Goal: Information Seeking & Learning: Understand process/instructions

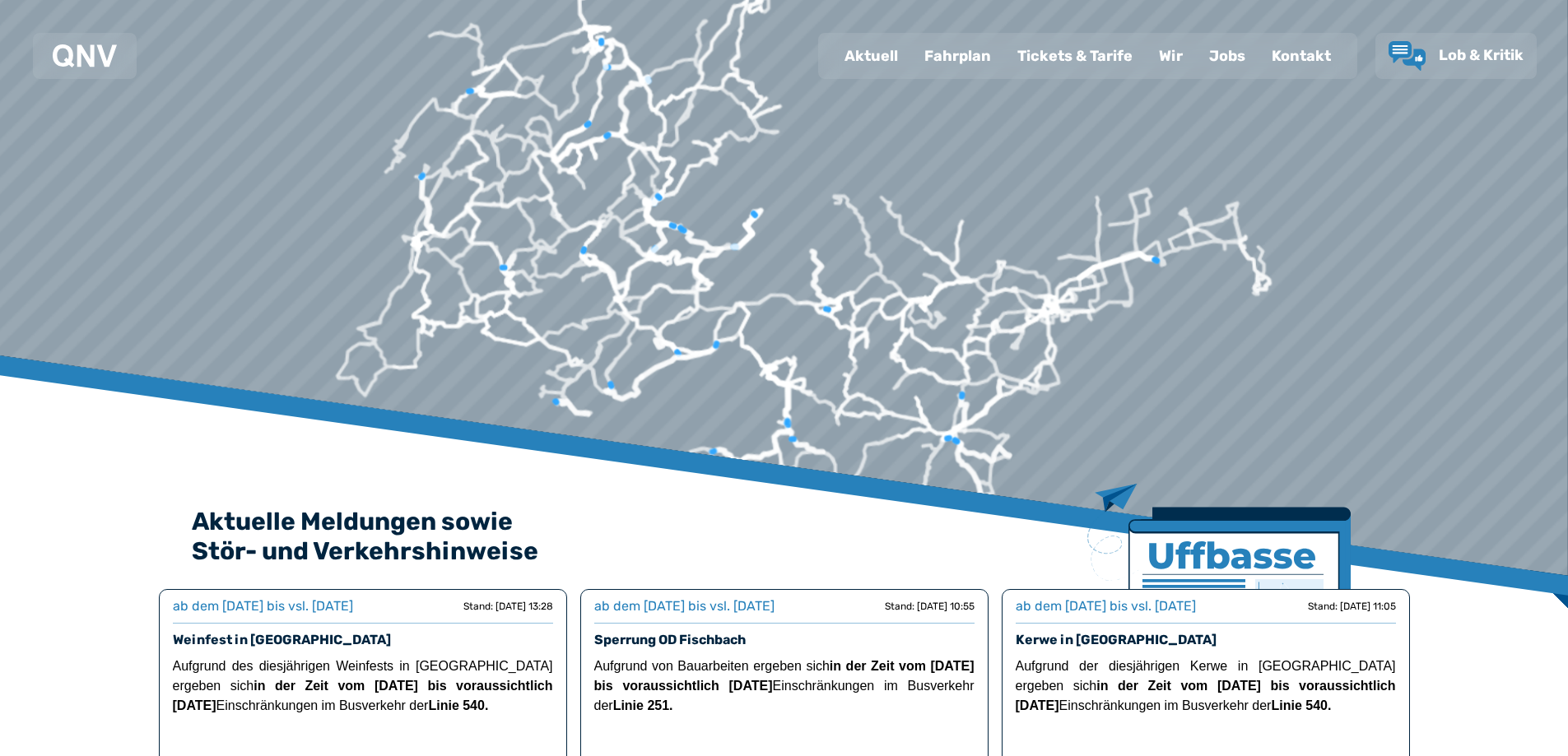
click at [977, 50] on div "Fahrplan" at bounding box center [958, 55] width 93 height 43
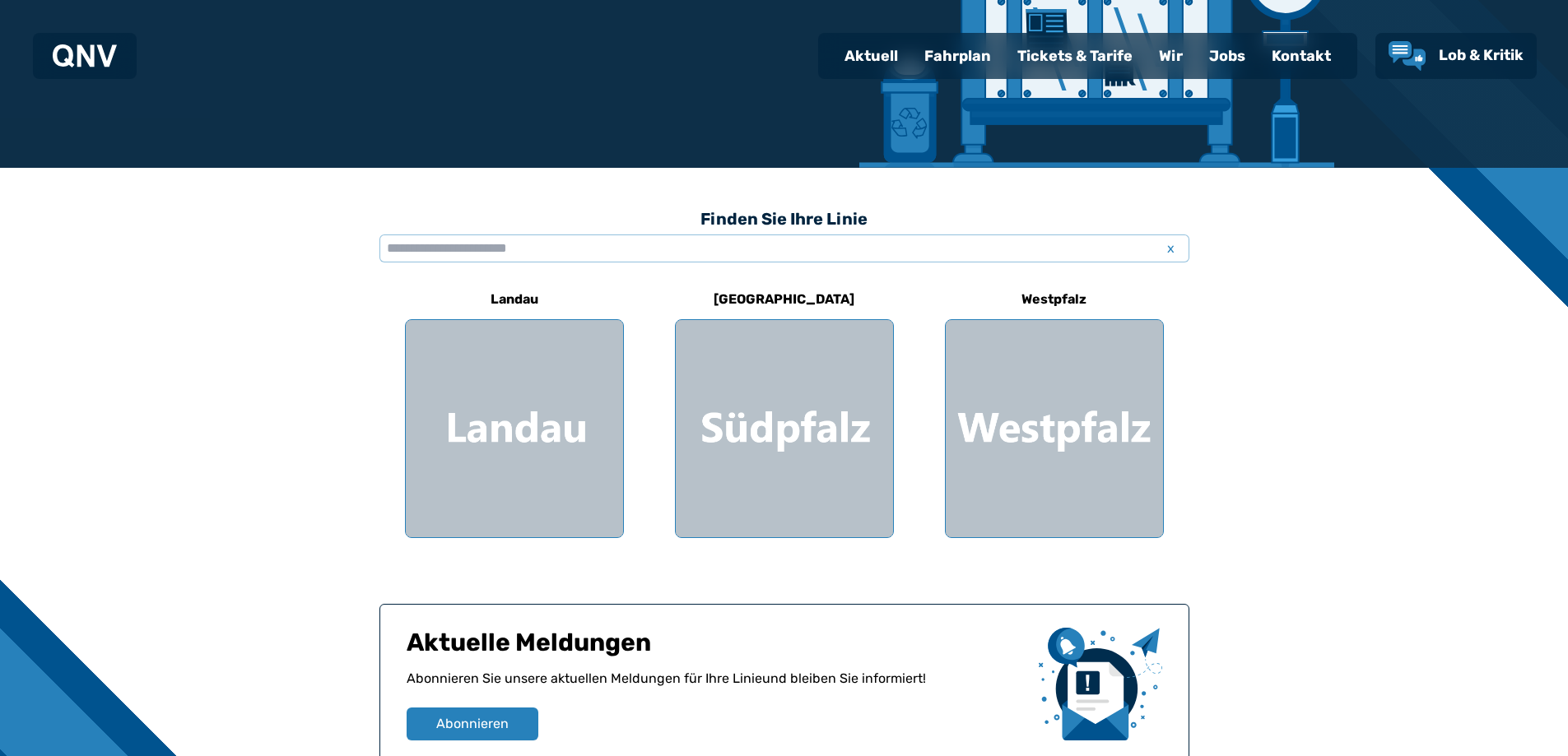
scroll to position [411, 0]
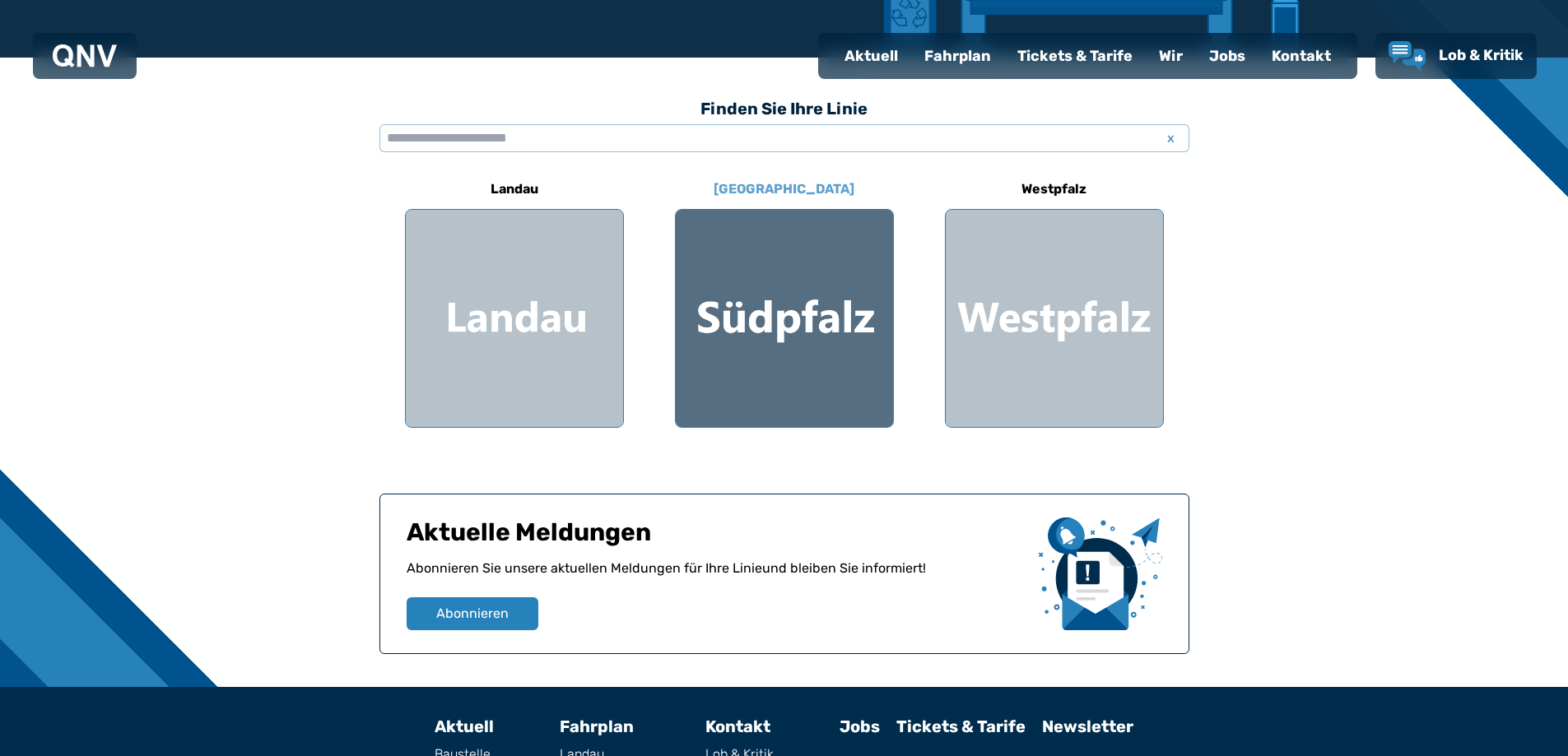
click at [790, 353] on div at bounding box center [784, 318] width 218 height 217
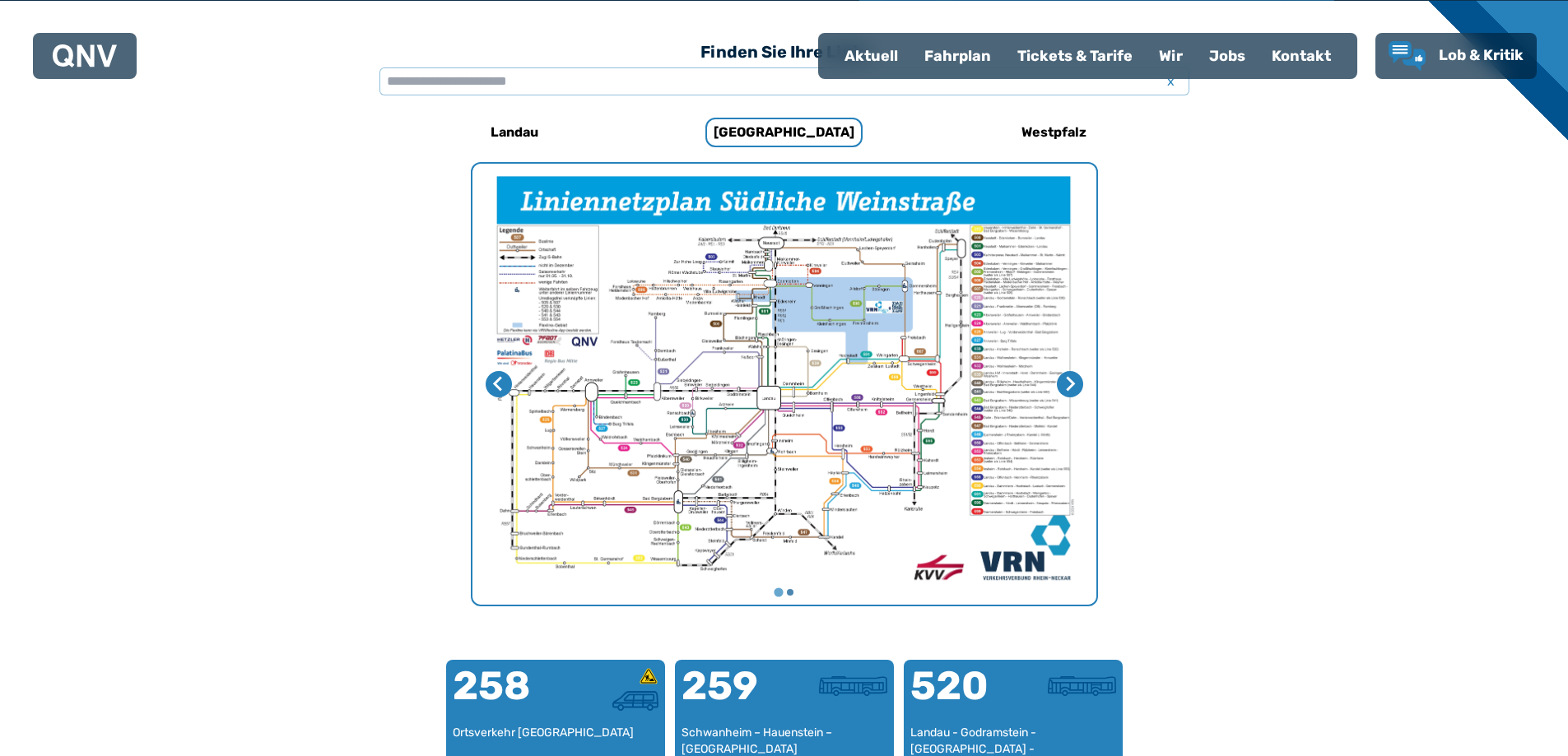
scroll to position [506, 0]
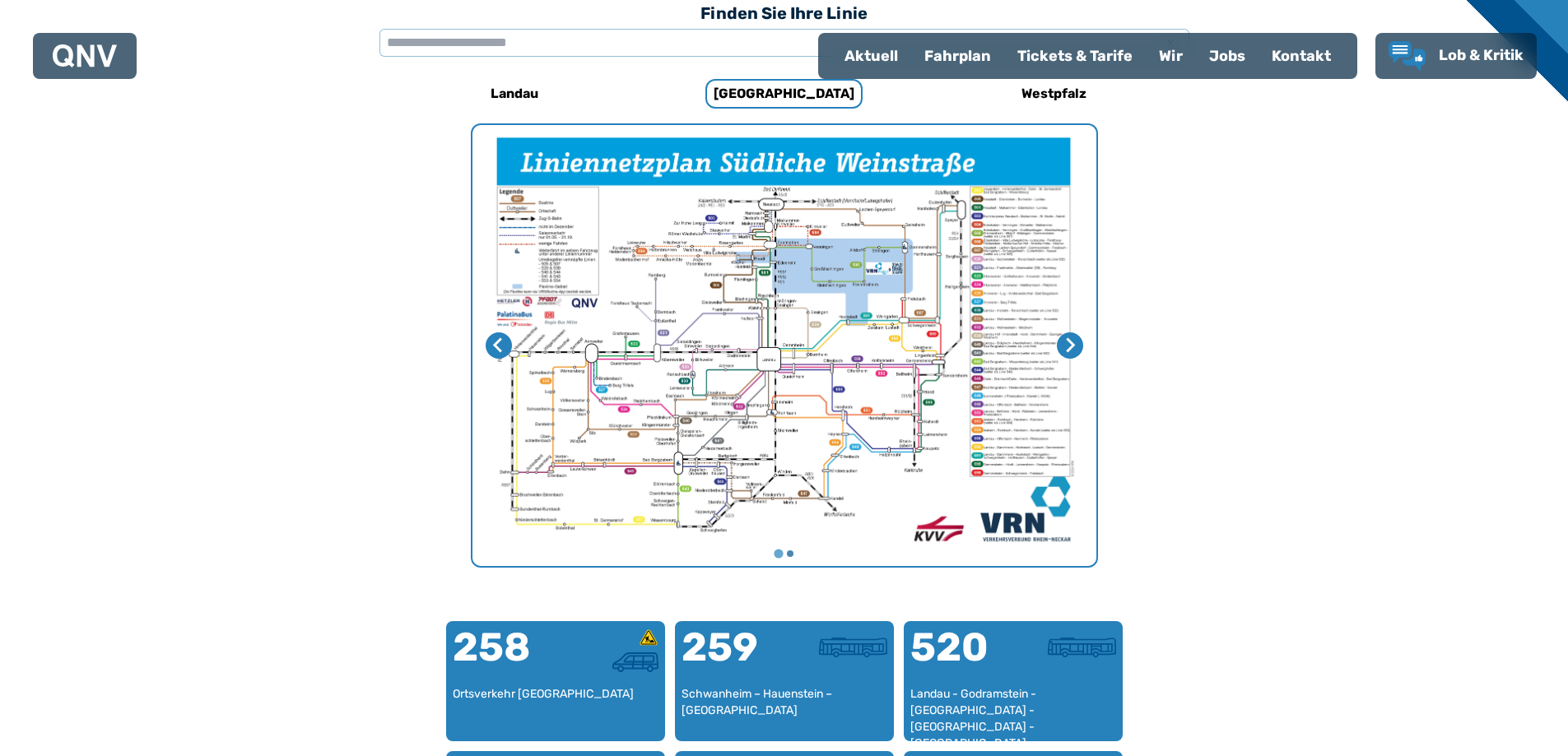
click at [601, 402] on img "1 von 2" at bounding box center [784, 346] width 623 height 441
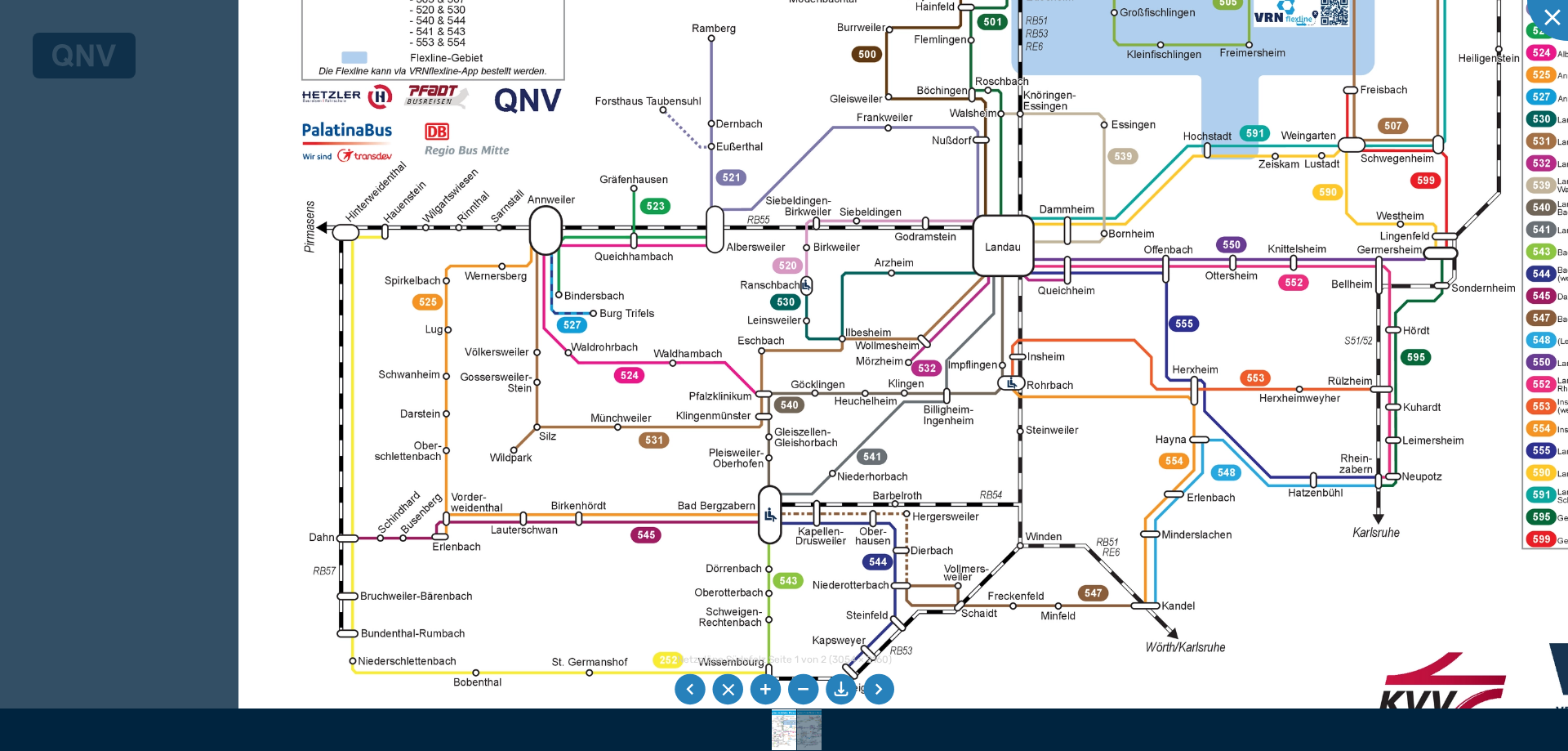
click at [231, 439] on div at bounding box center [784, 376] width 1568 height 751
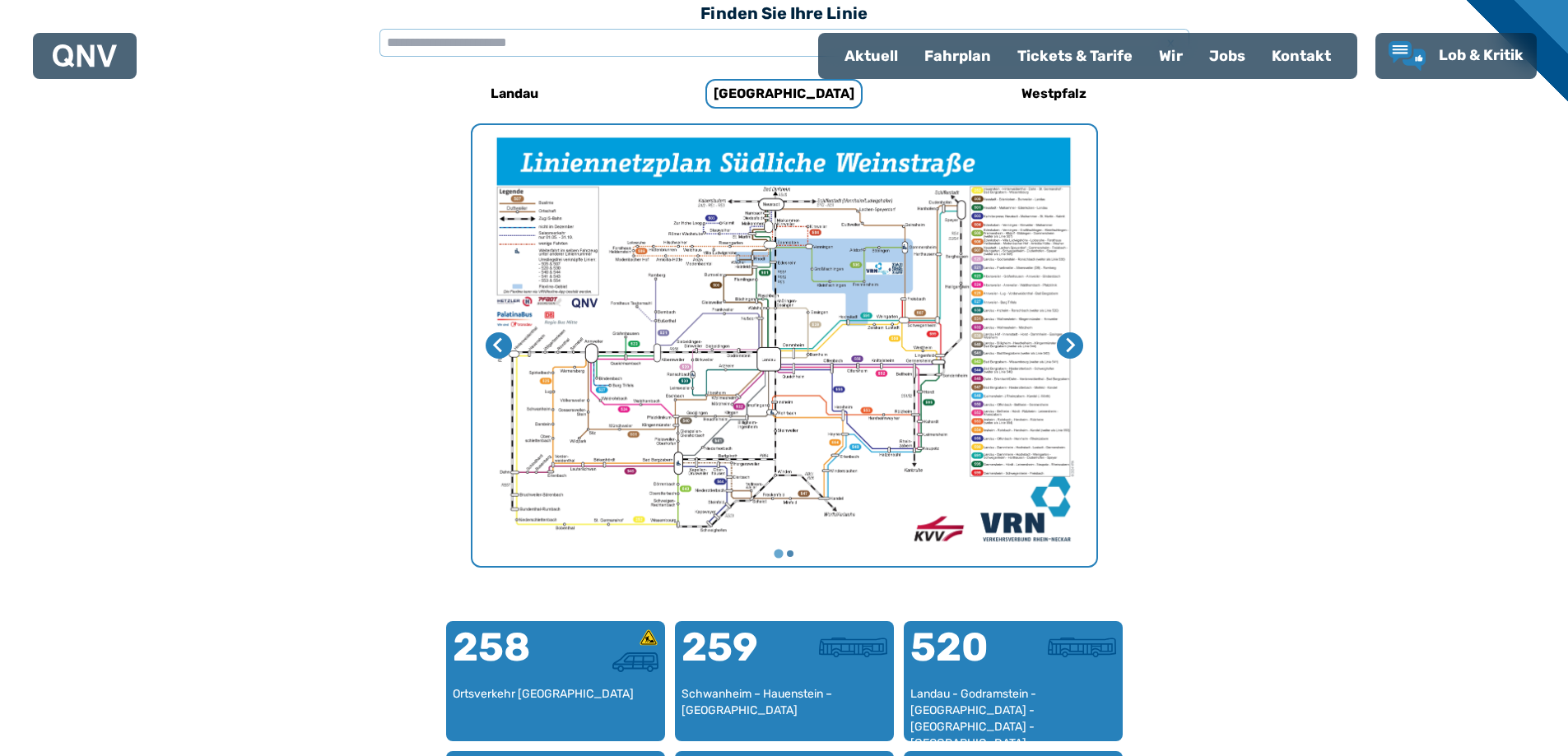
click at [953, 63] on div "Fahrplan" at bounding box center [958, 55] width 93 height 43
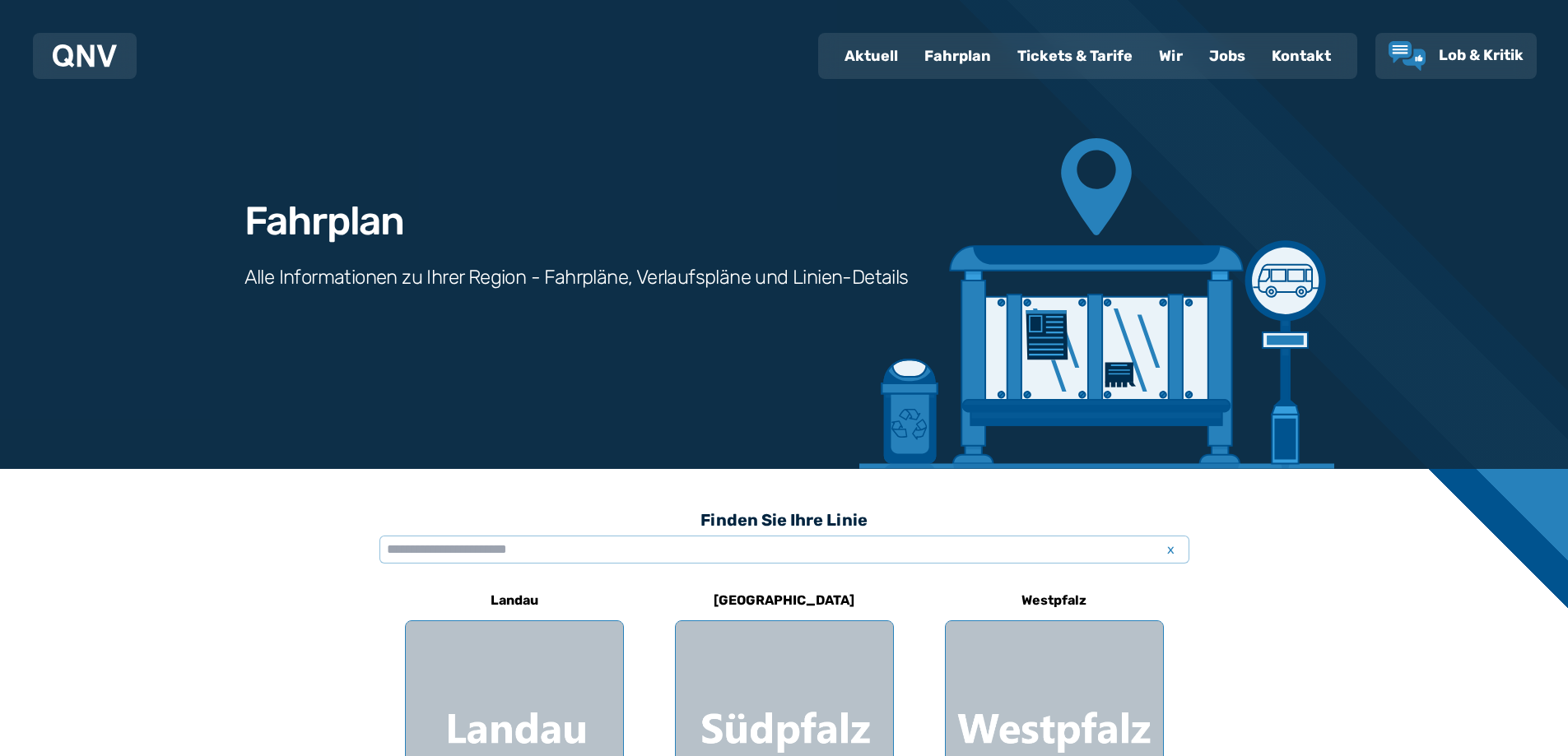
scroll to position [411, 0]
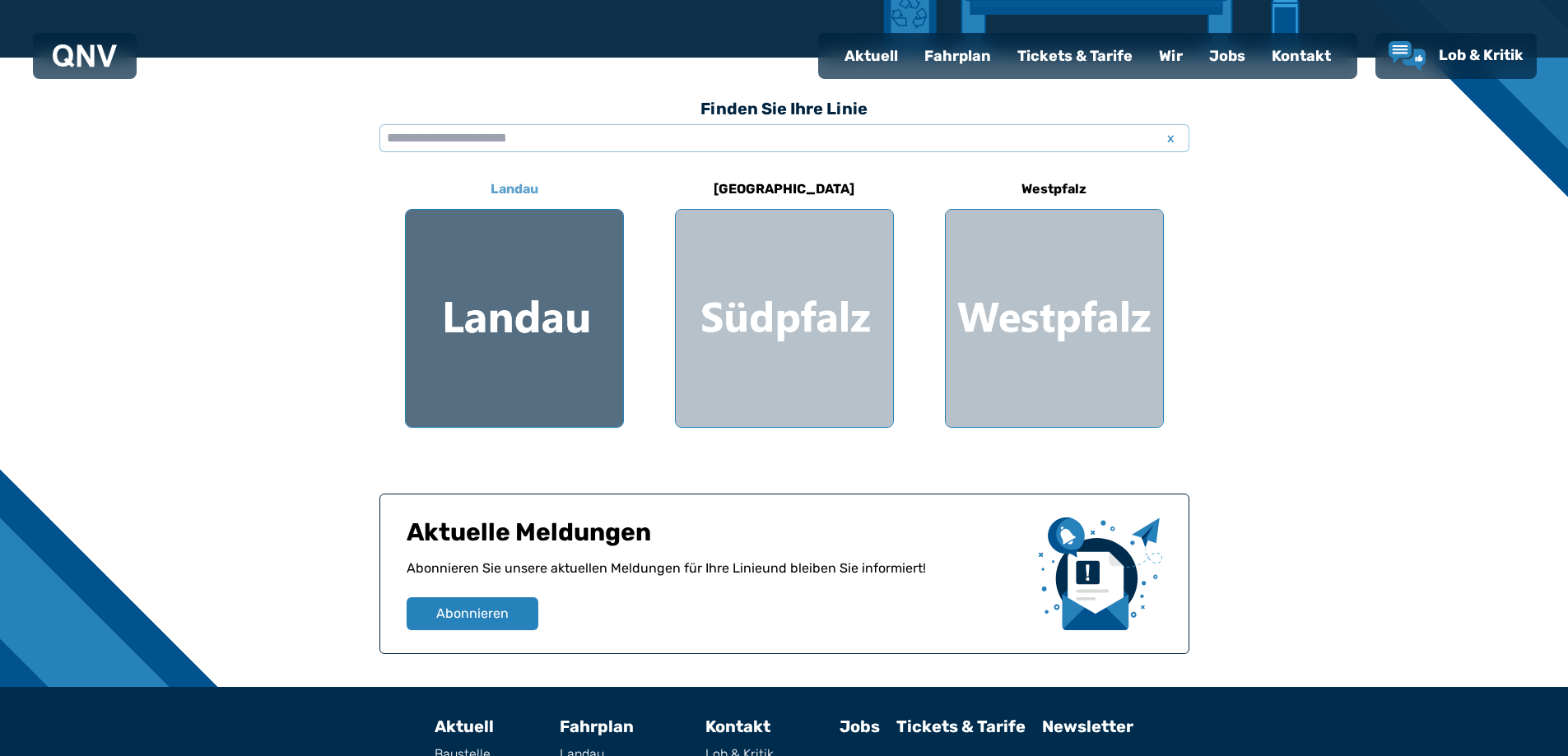
click at [540, 342] on div at bounding box center [514, 318] width 218 height 217
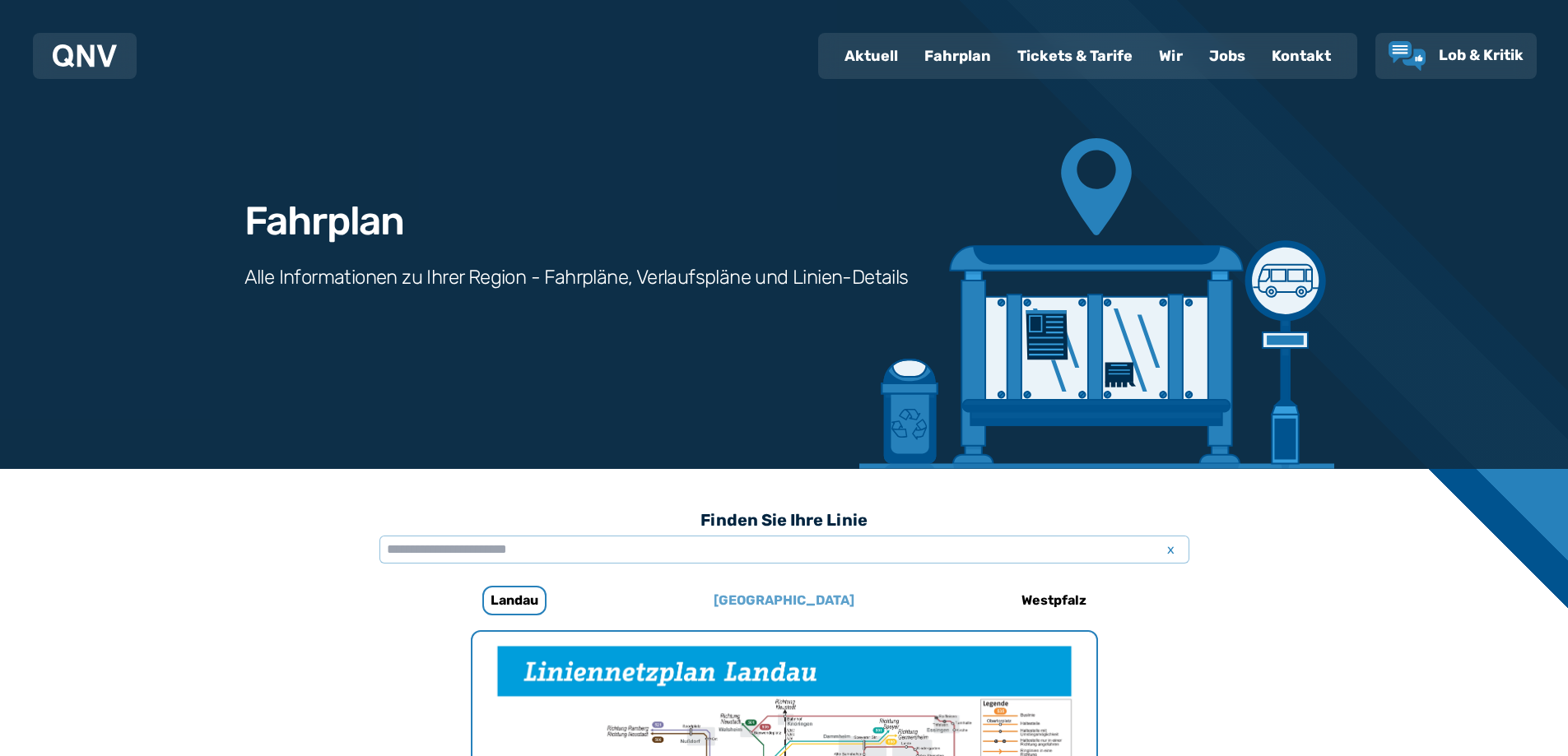
click at [786, 607] on h6 "[GEOGRAPHIC_DATA]" at bounding box center [784, 600] width 154 height 27
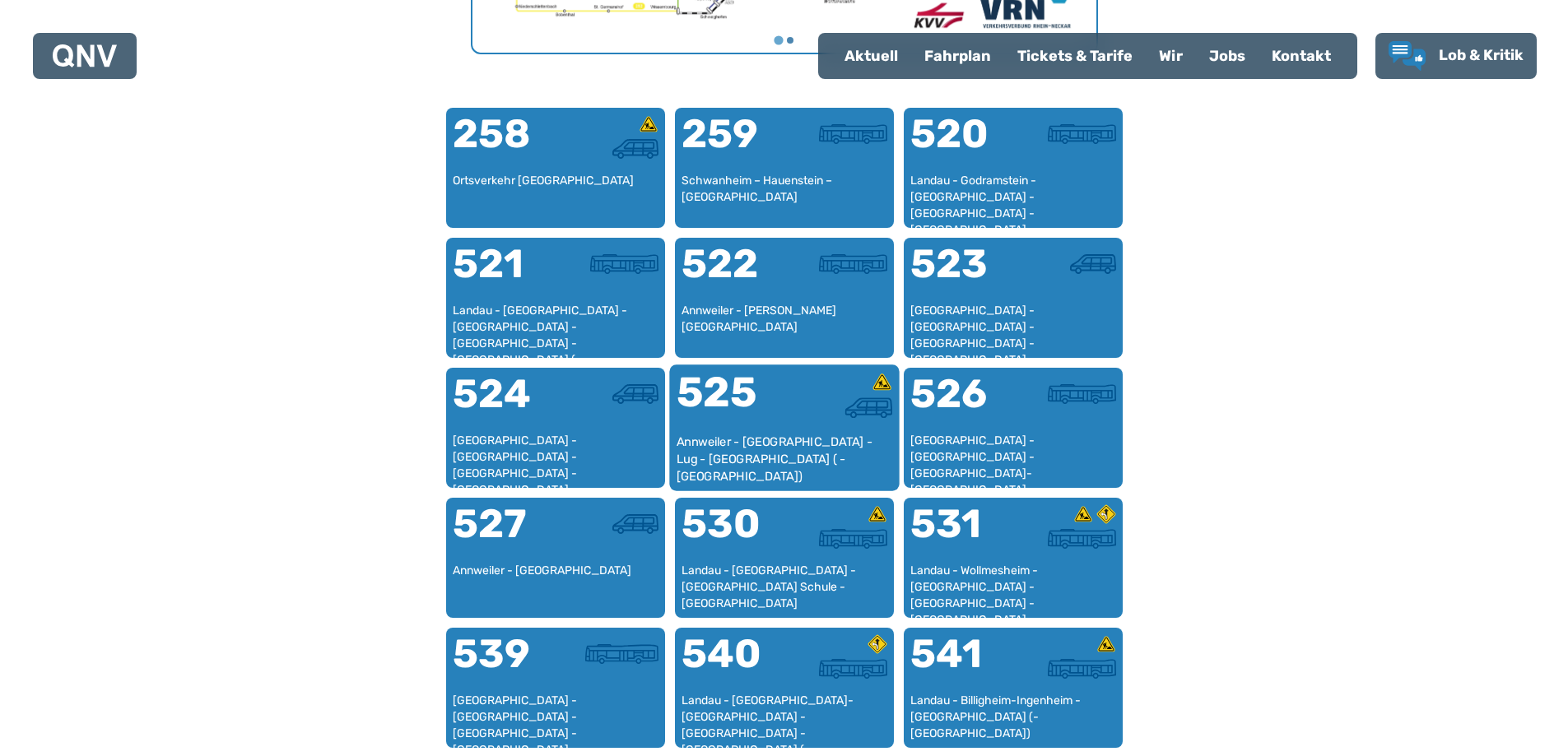
scroll to position [1192, 0]
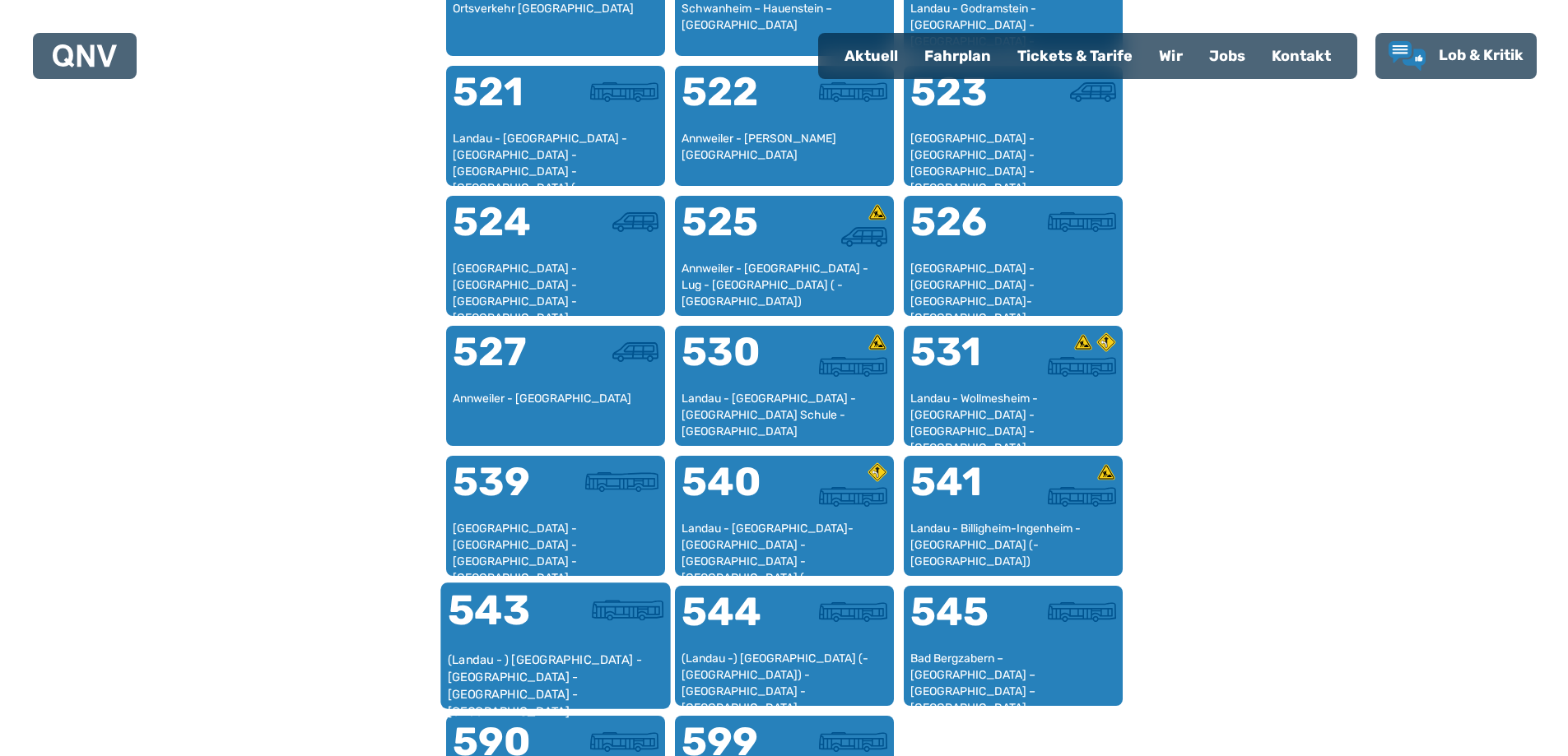
click at [596, 630] on div at bounding box center [609, 620] width 107 height 62
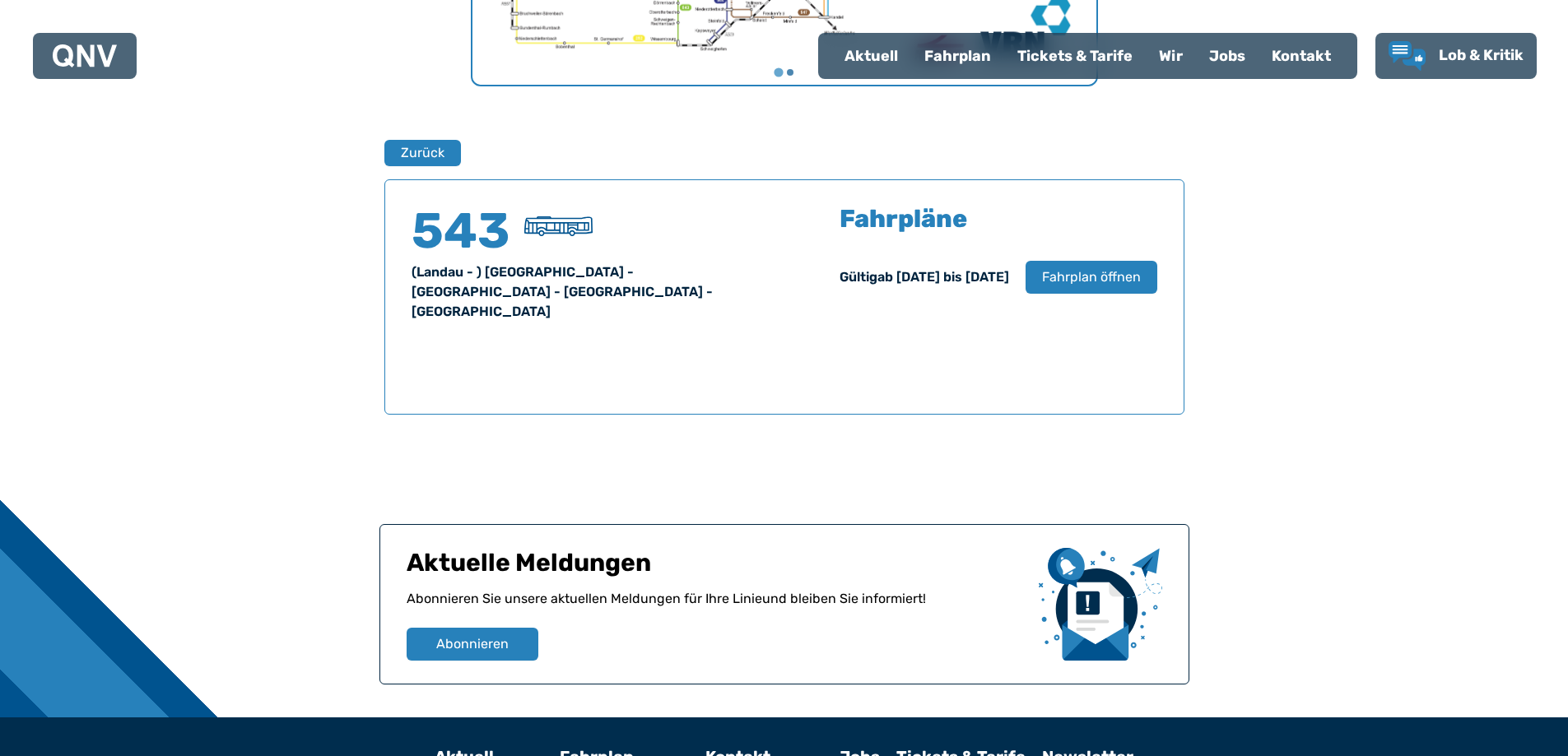
scroll to position [1084, 0]
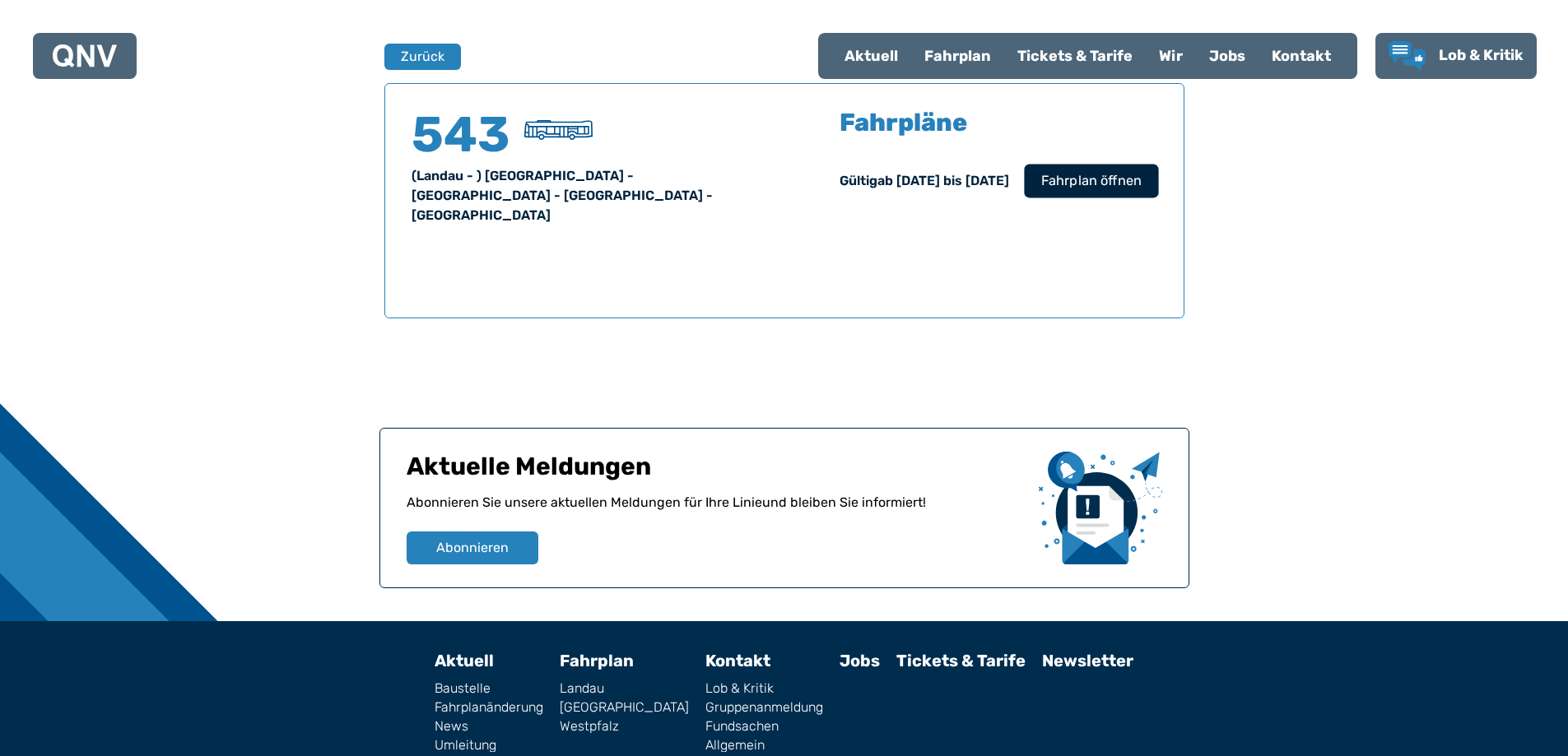
click at [1084, 187] on span "Fahrplan öffnen" at bounding box center [1091, 180] width 101 height 20
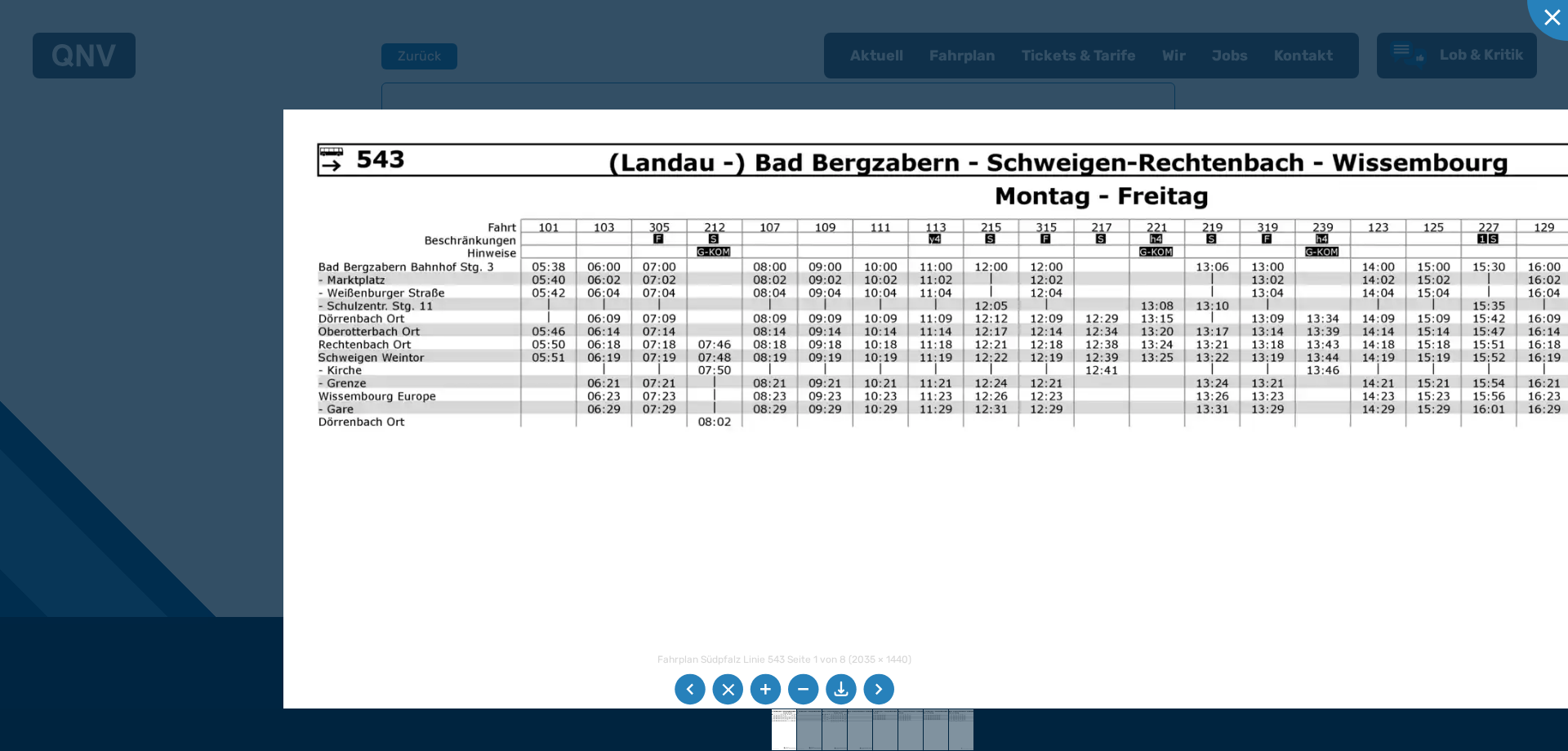
click at [683, 396] on img at bounding box center [1014, 627] width 1462 height 1036
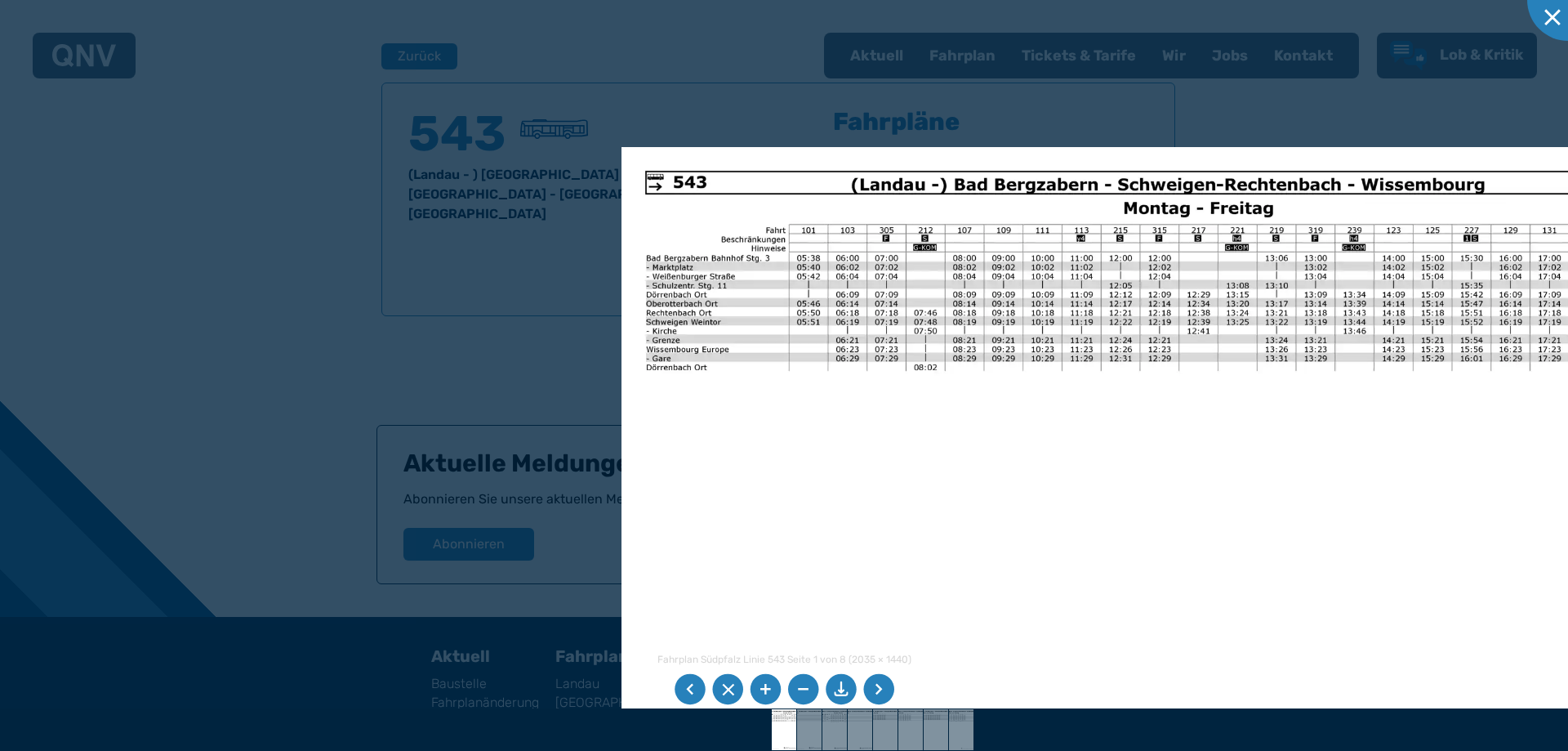
click at [557, 372] on div at bounding box center [784, 376] width 1568 height 751
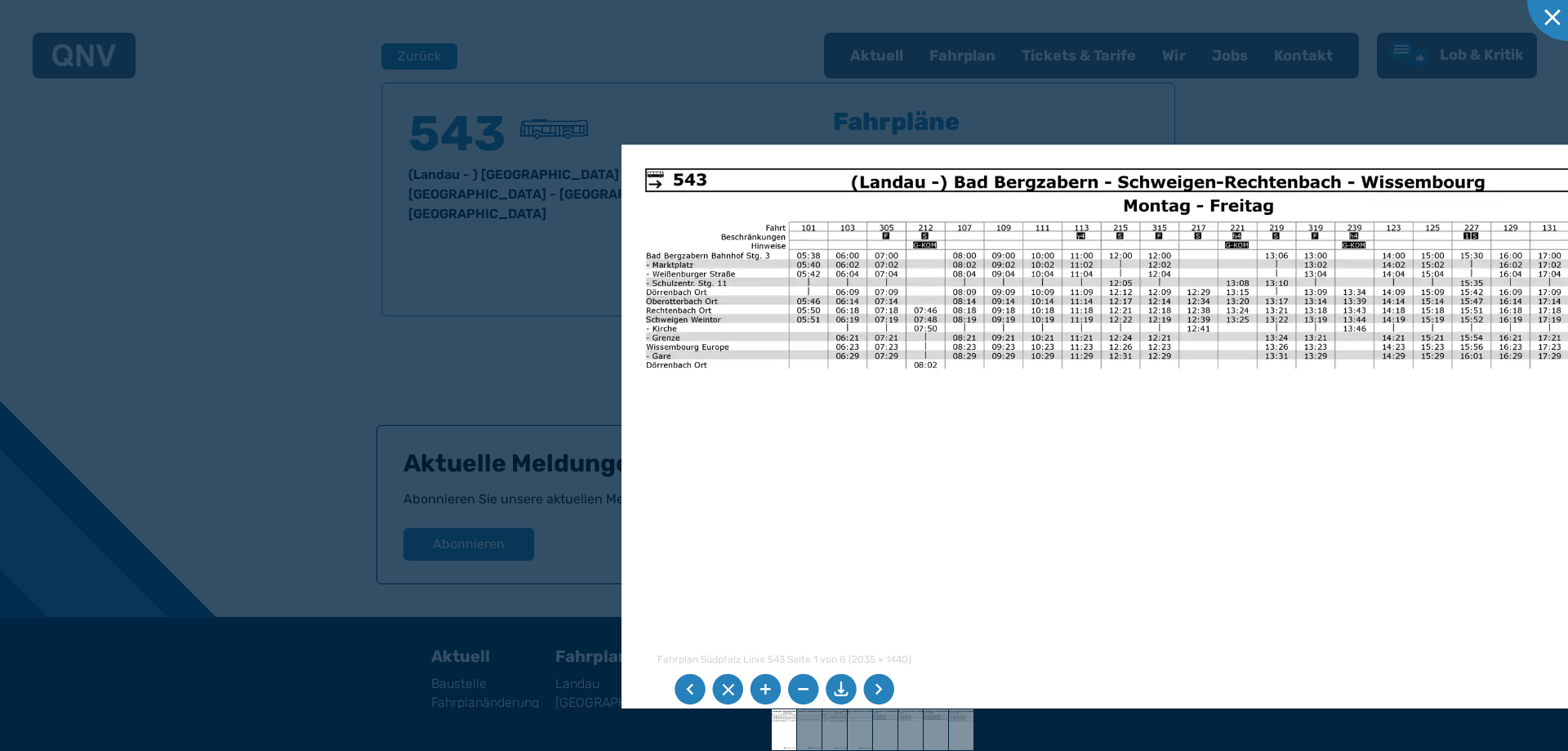
click at [560, 345] on div at bounding box center [784, 376] width 1568 height 751
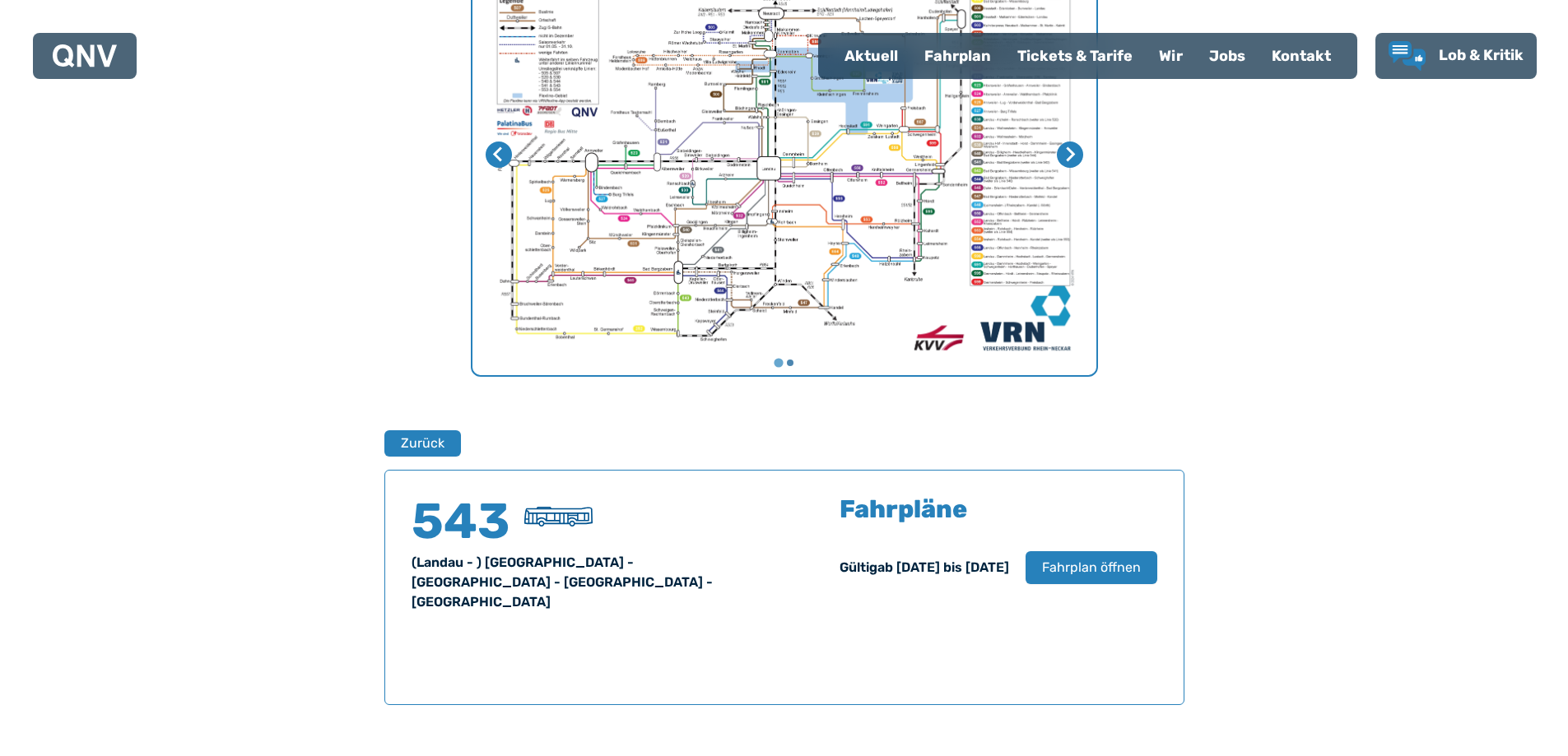
scroll to position [862, 0]
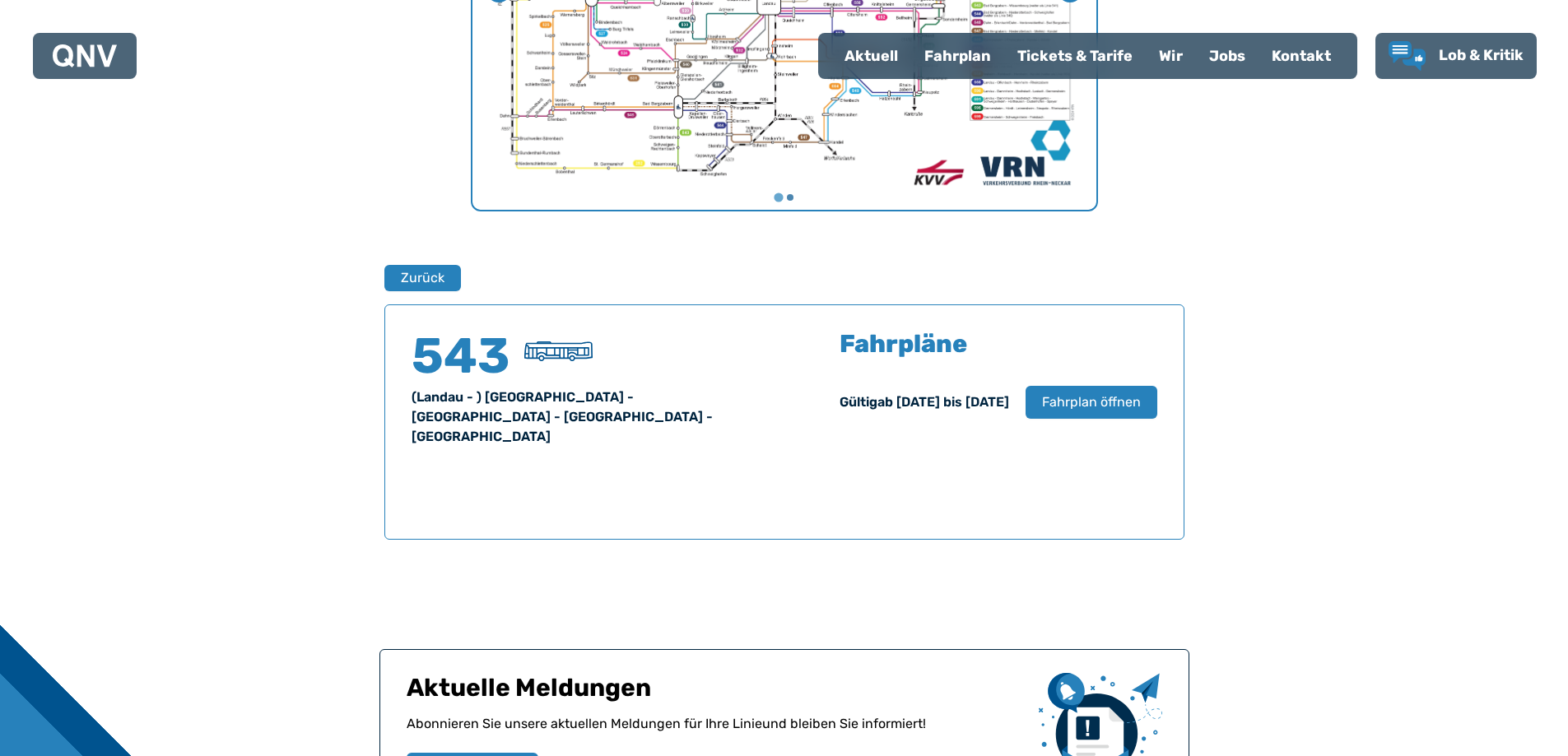
drag, startPoint x: 541, startPoint y: 393, endPoint x: 501, endPoint y: 373, distance: 44.7
click at [540, 393] on div "(Landau - ) [GEOGRAPHIC_DATA] - [GEOGRAPHIC_DATA] - [GEOGRAPHIC_DATA] - [GEOGRA…" at bounding box center [588, 417] width 354 height 59
click at [438, 361] on h4 "543" at bounding box center [461, 356] width 99 height 49
drag, startPoint x: 497, startPoint y: 416, endPoint x: 647, endPoint y: 403, distance: 150.6
click at [499, 416] on div "(Landau - ) [GEOGRAPHIC_DATA] - [GEOGRAPHIC_DATA] - [GEOGRAPHIC_DATA] - [GEOGRA…" at bounding box center [588, 417] width 354 height 59
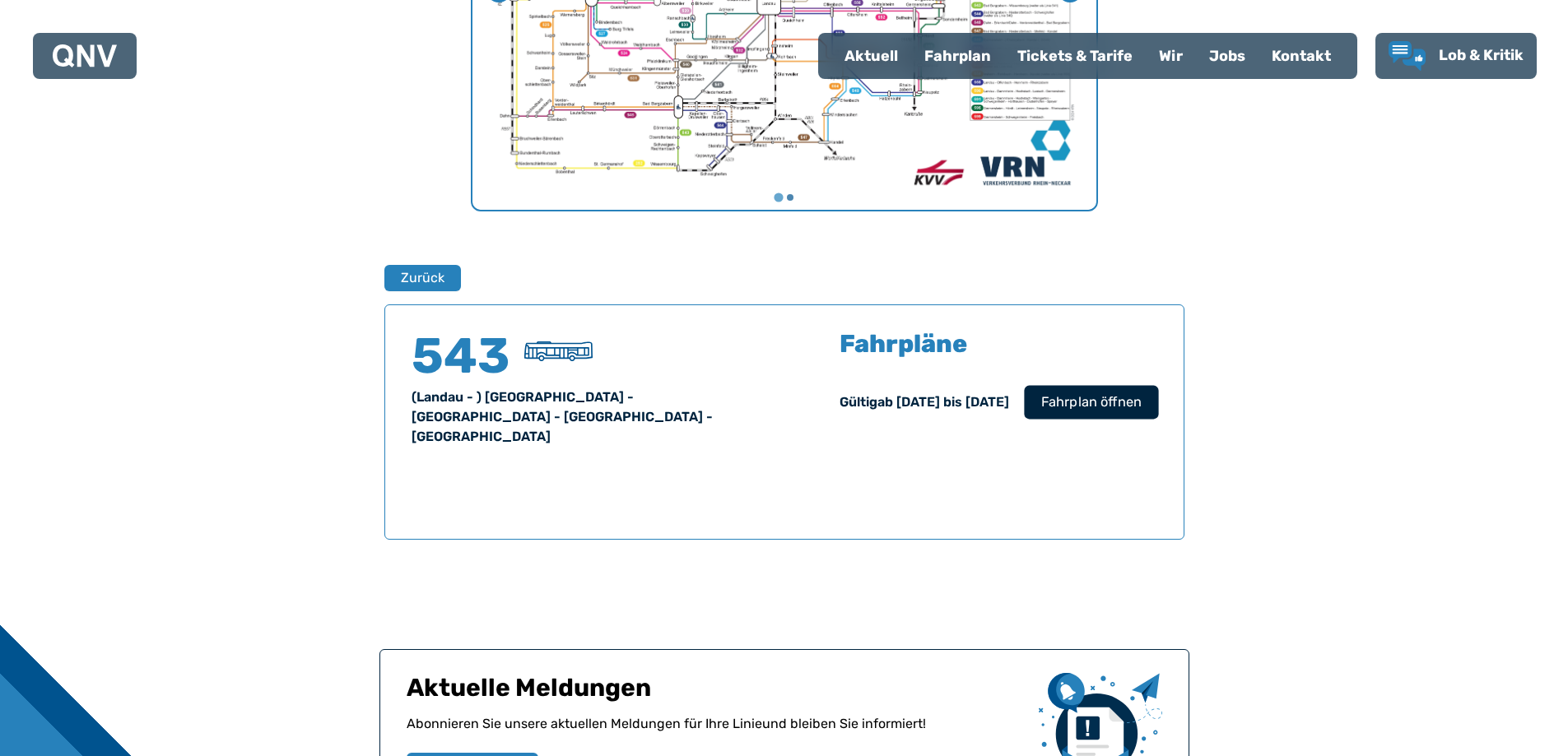
click at [1110, 394] on span "Fahrplan öffnen" at bounding box center [1091, 402] width 101 height 20
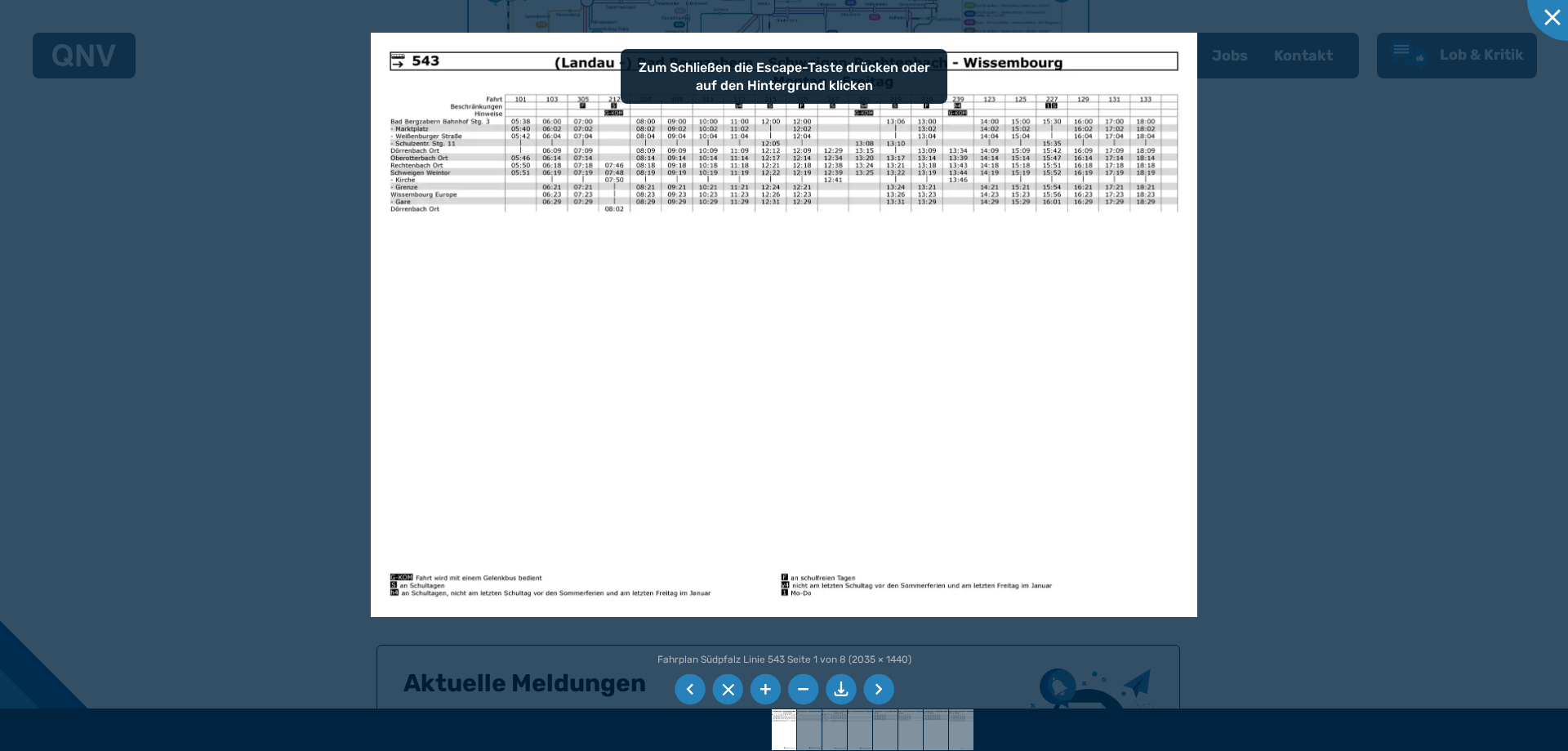
click at [942, 380] on img at bounding box center [784, 325] width 826 height 585
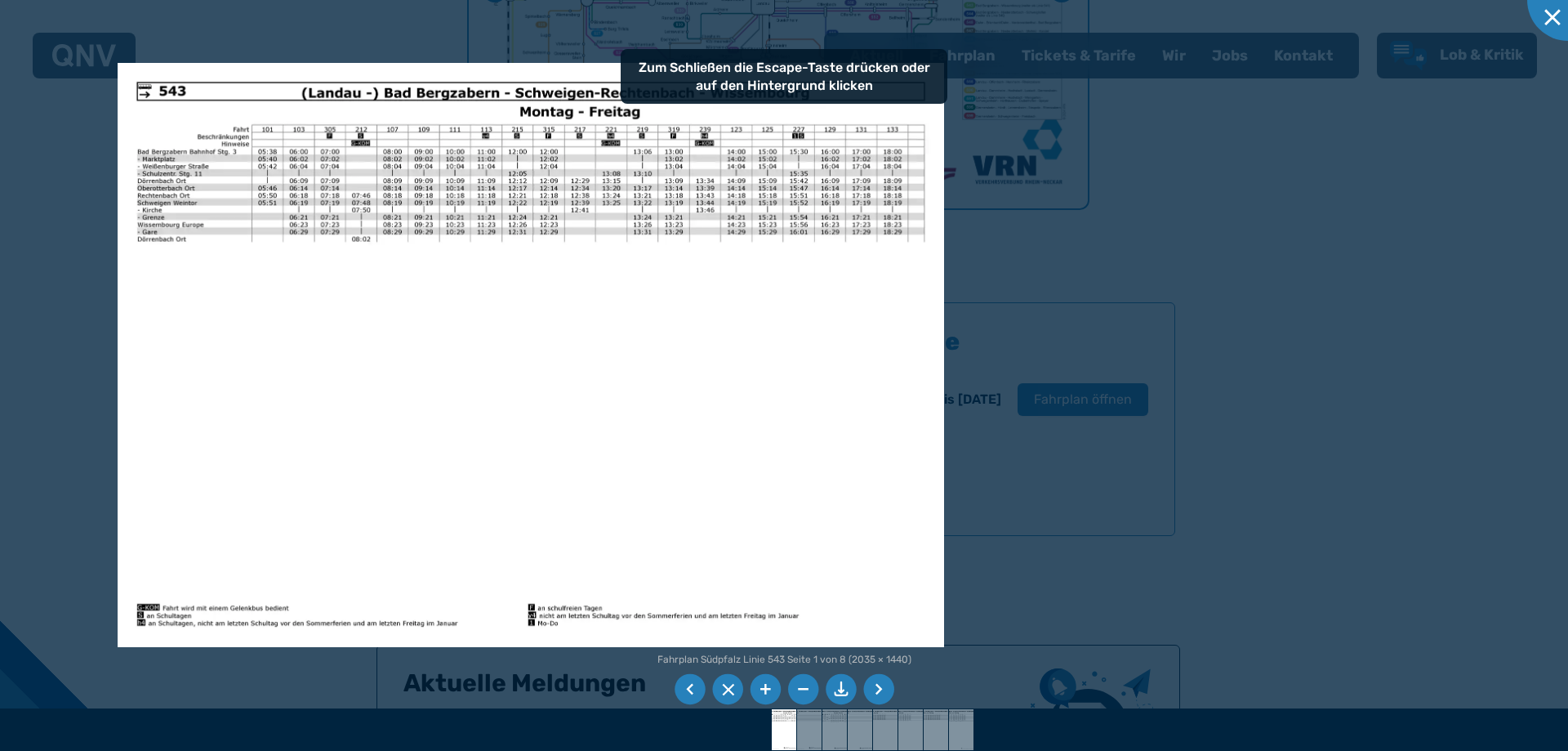
click at [700, 406] on img at bounding box center [531, 356] width 826 height 585
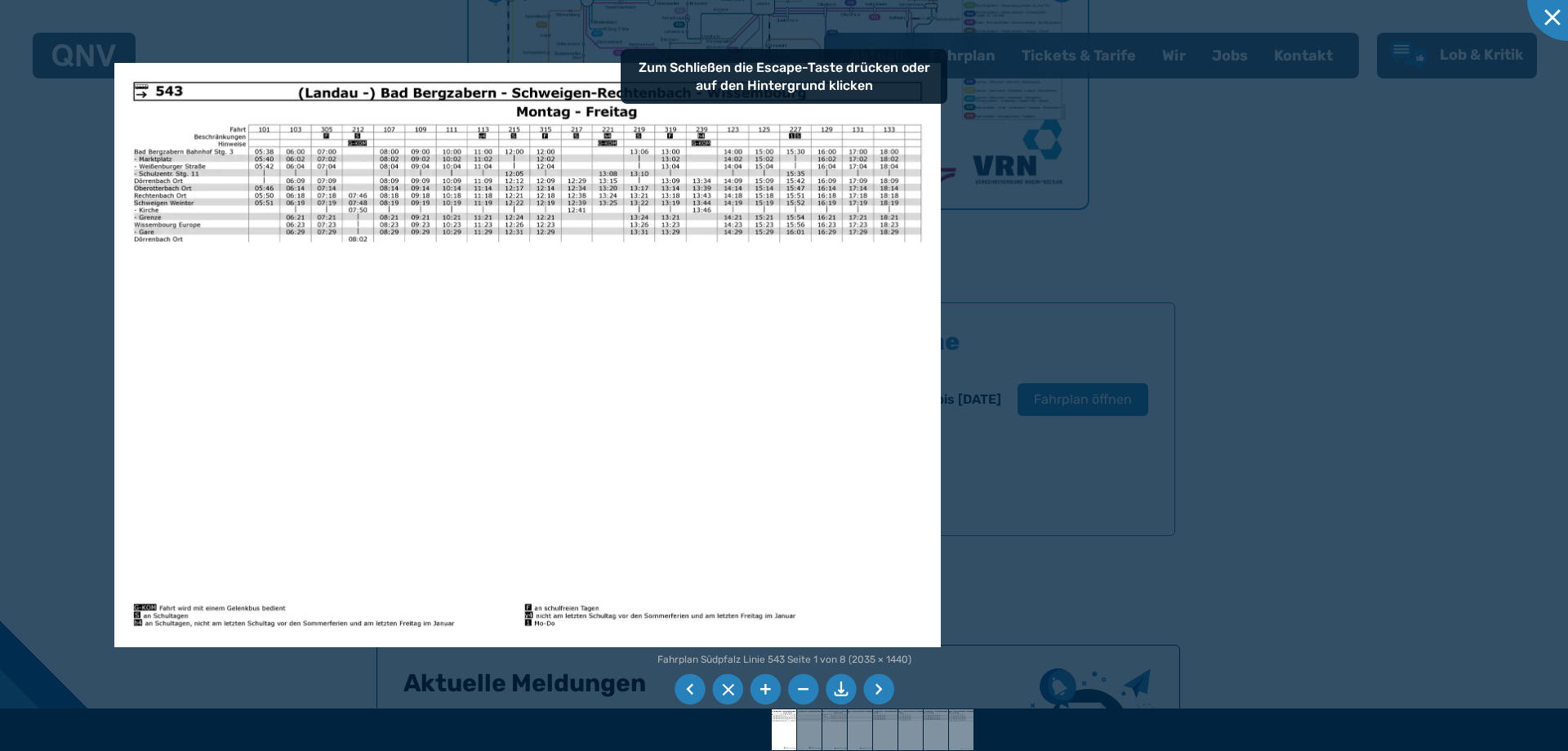
click at [1264, 369] on div at bounding box center [784, 376] width 1568 height 751
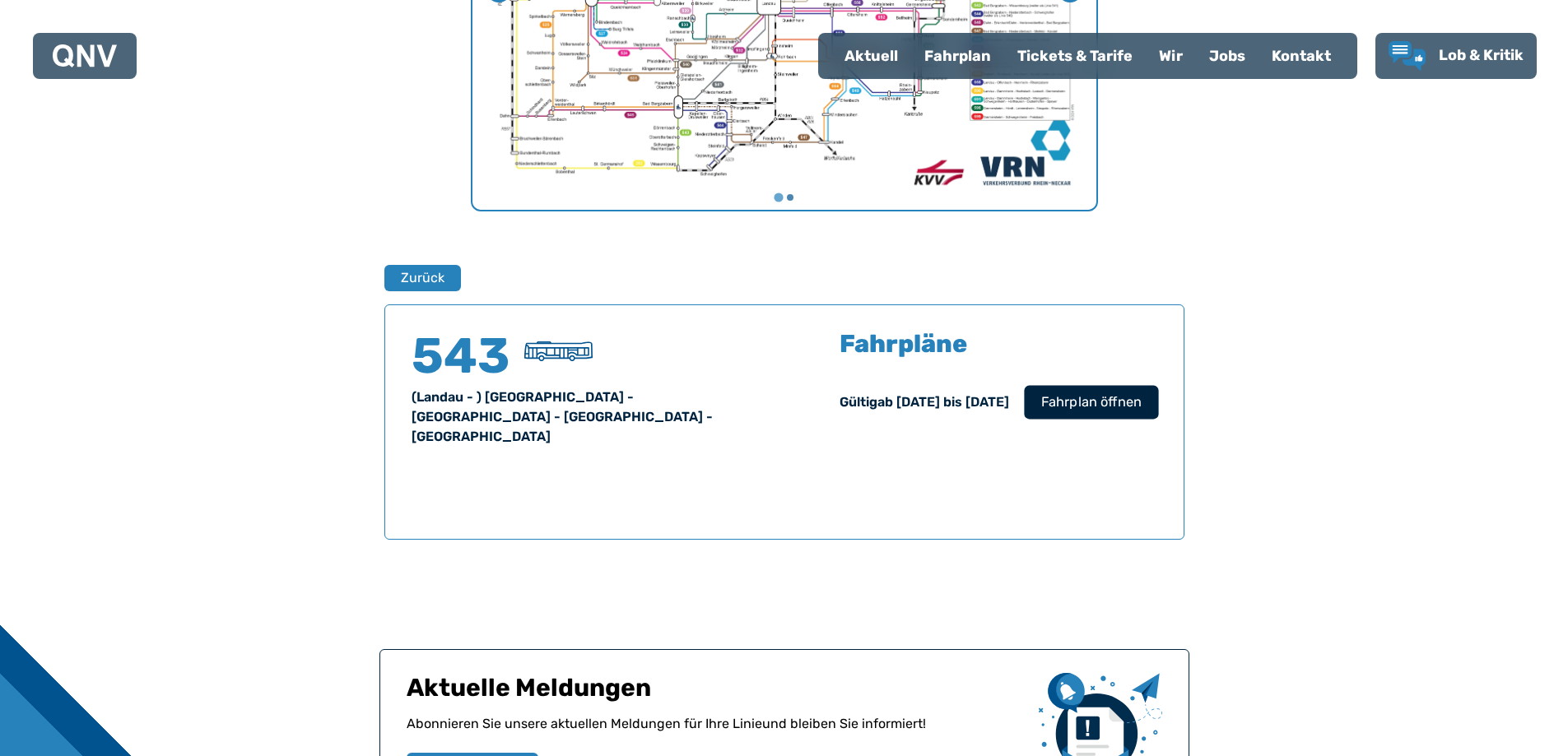
click at [1140, 395] on span "Fahrplan öffnen" at bounding box center [1091, 402] width 101 height 20
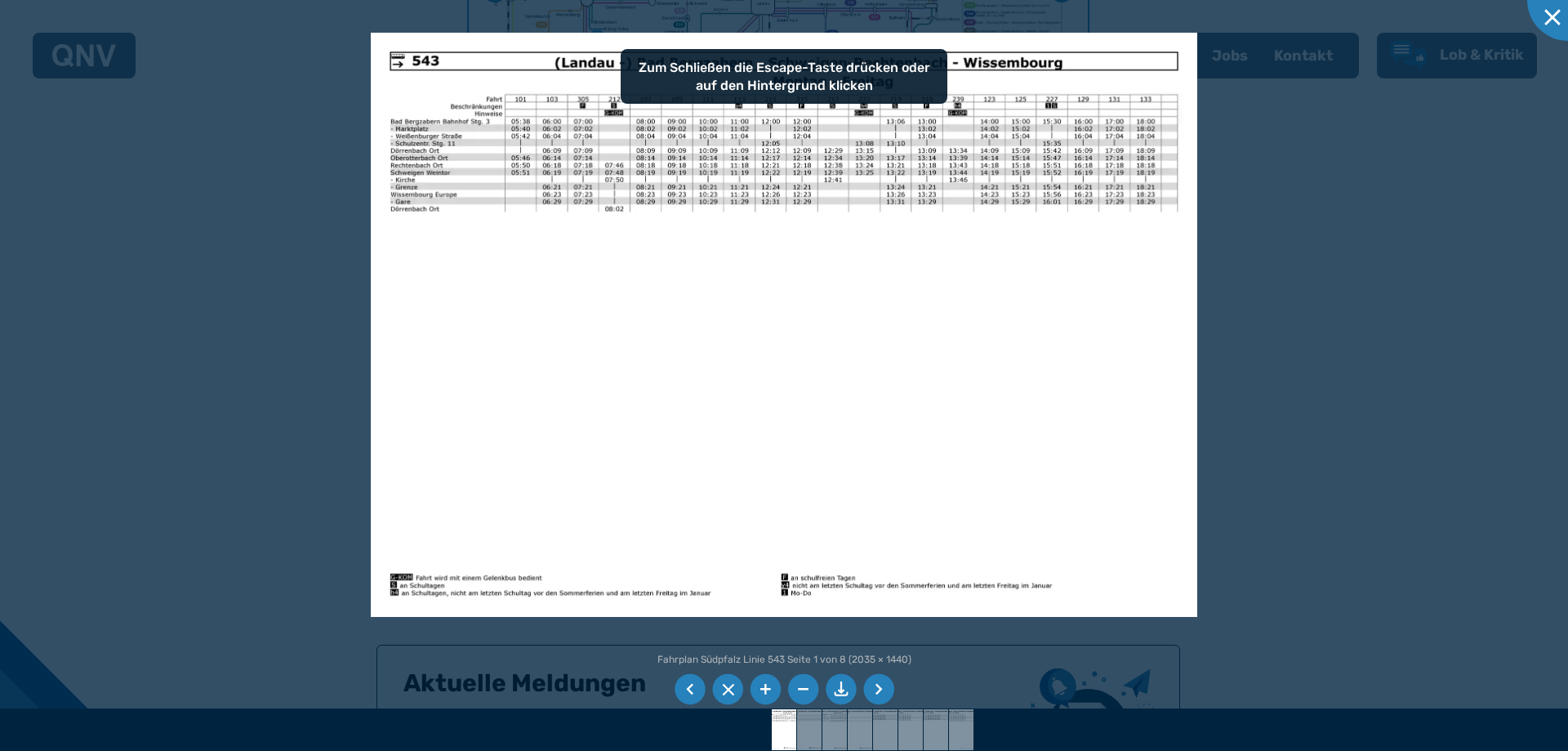
click at [888, 295] on img at bounding box center [784, 325] width 826 height 585
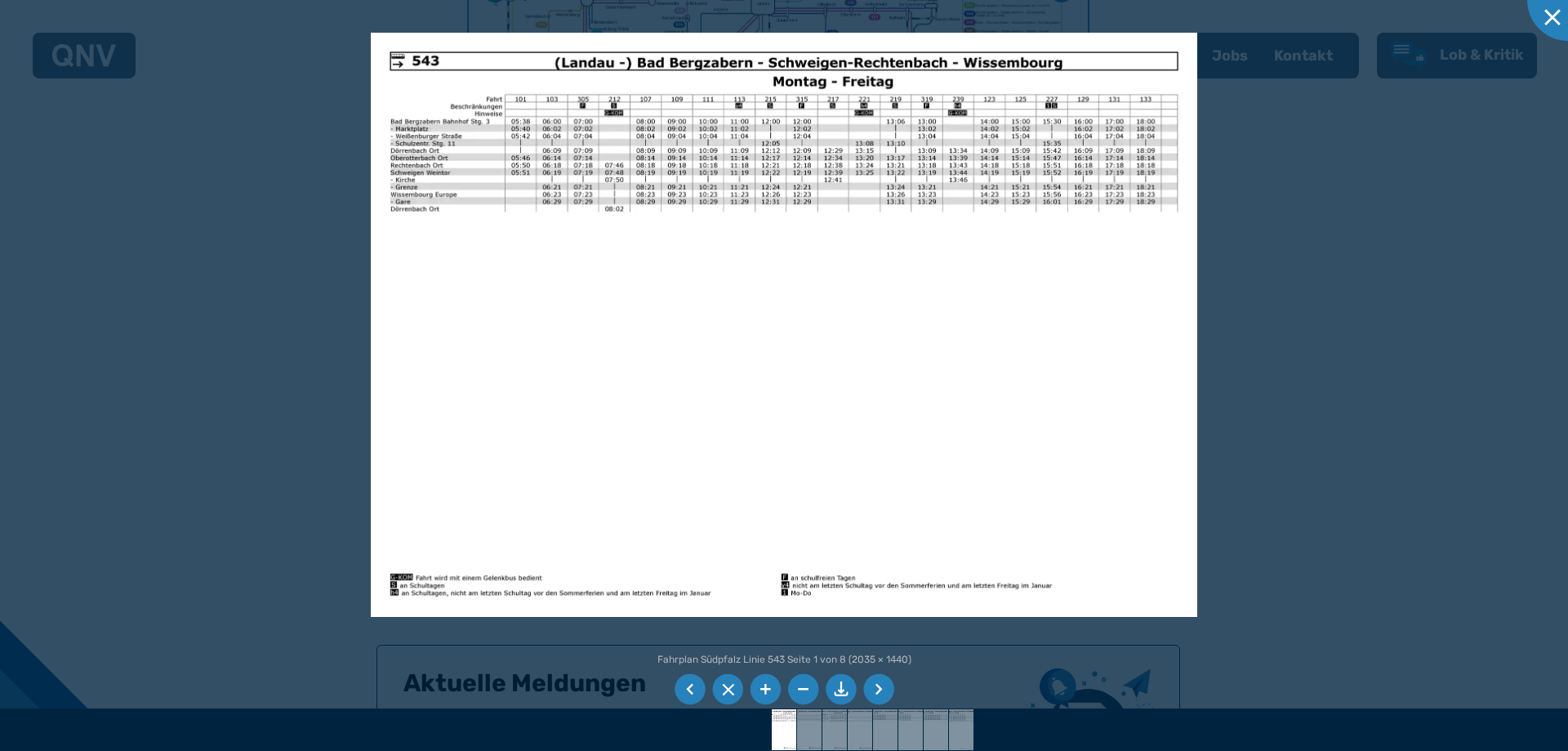
click at [923, 82] on img at bounding box center [784, 325] width 826 height 585
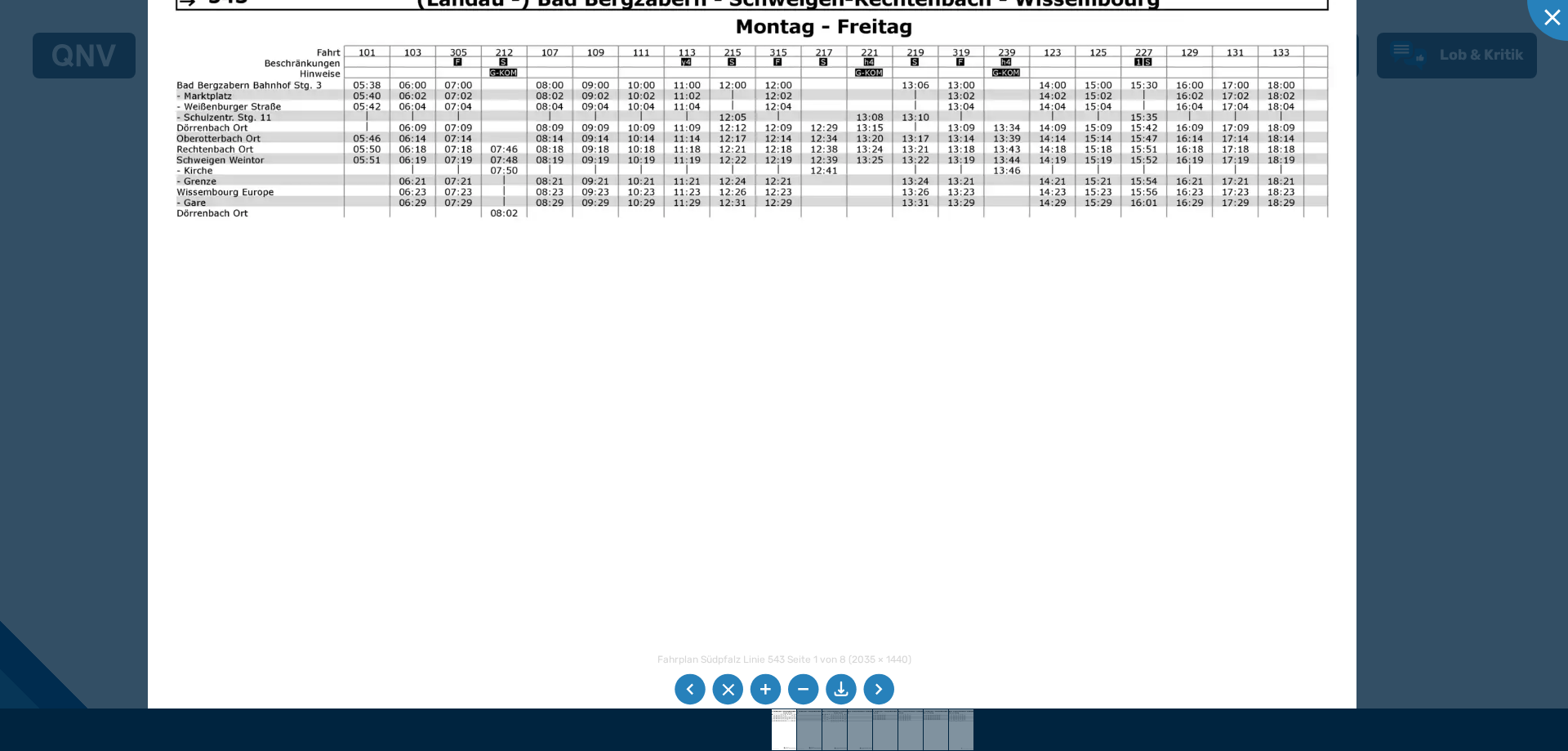
click at [870, 691] on li at bounding box center [878, 689] width 31 height 31
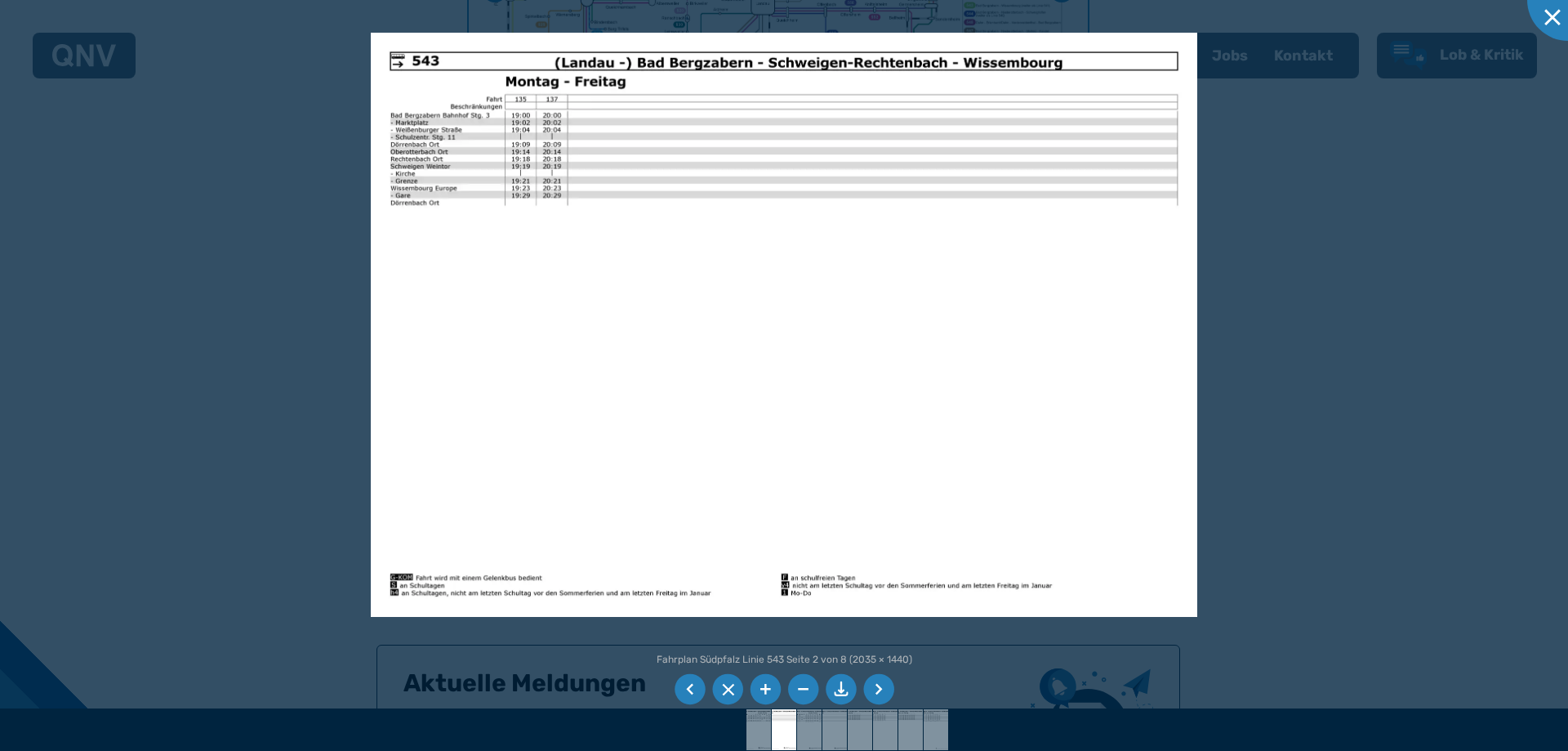
click at [875, 690] on li at bounding box center [878, 689] width 31 height 31
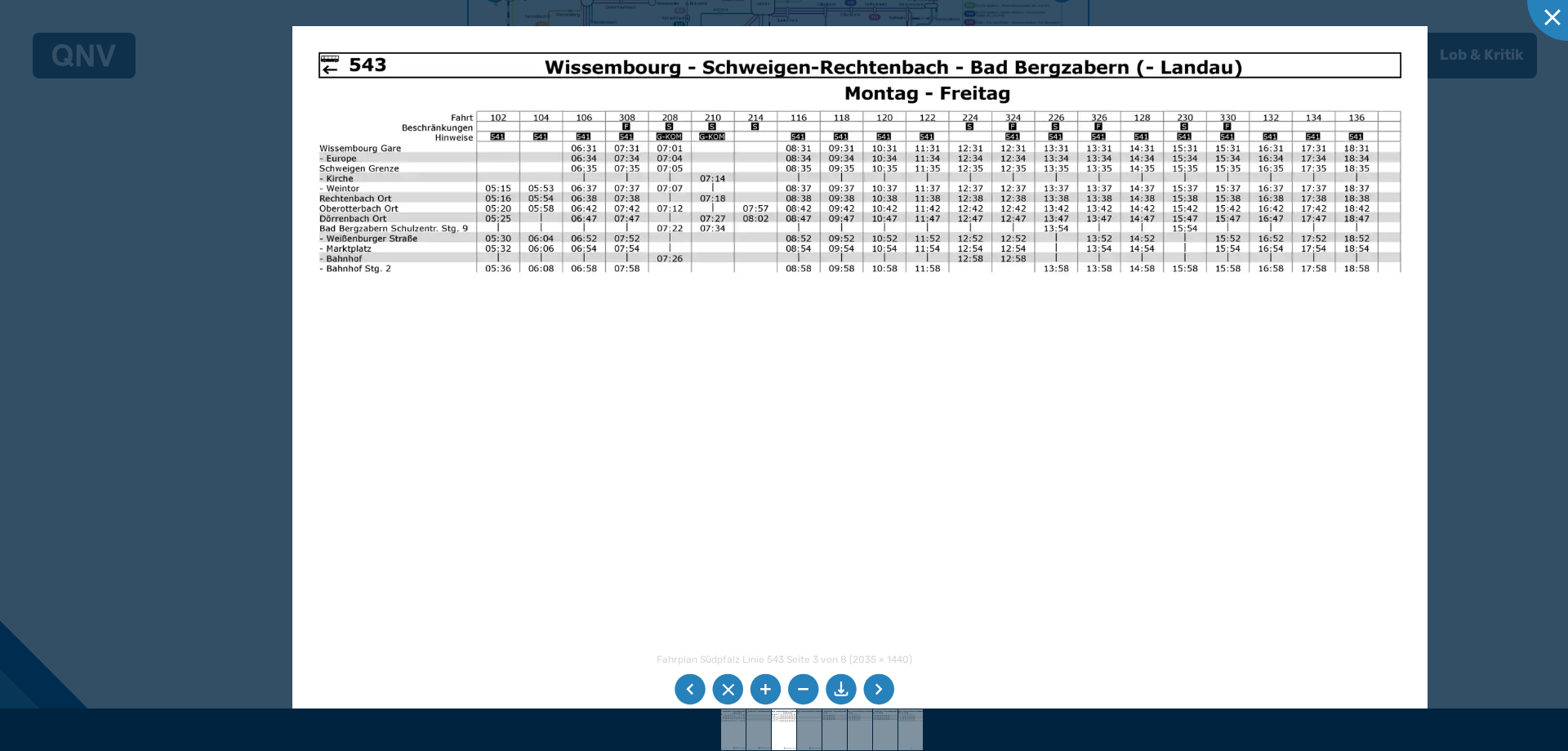
click at [694, 695] on li at bounding box center [689, 689] width 31 height 31
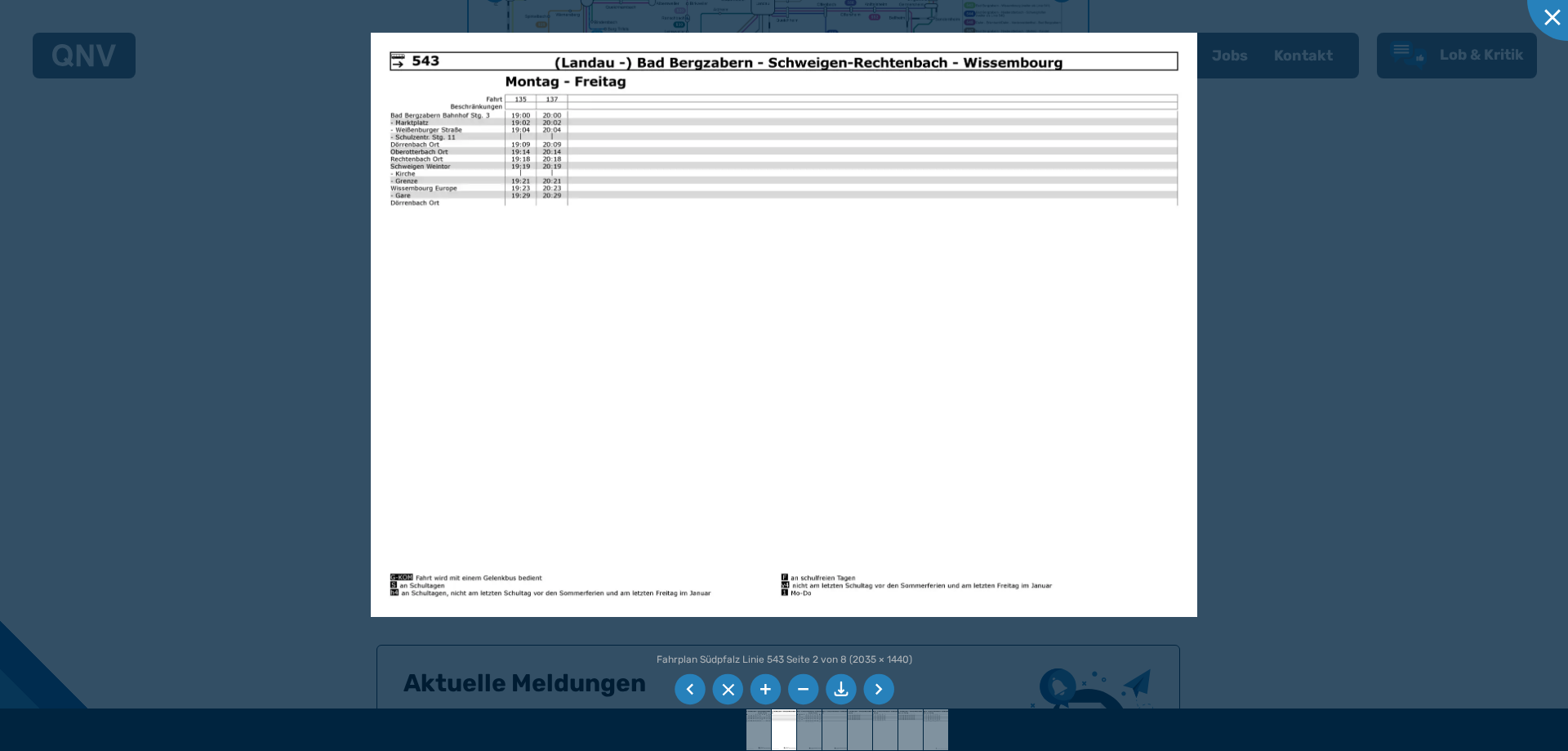
click at [694, 695] on li at bounding box center [689, 689] width 31 height 31
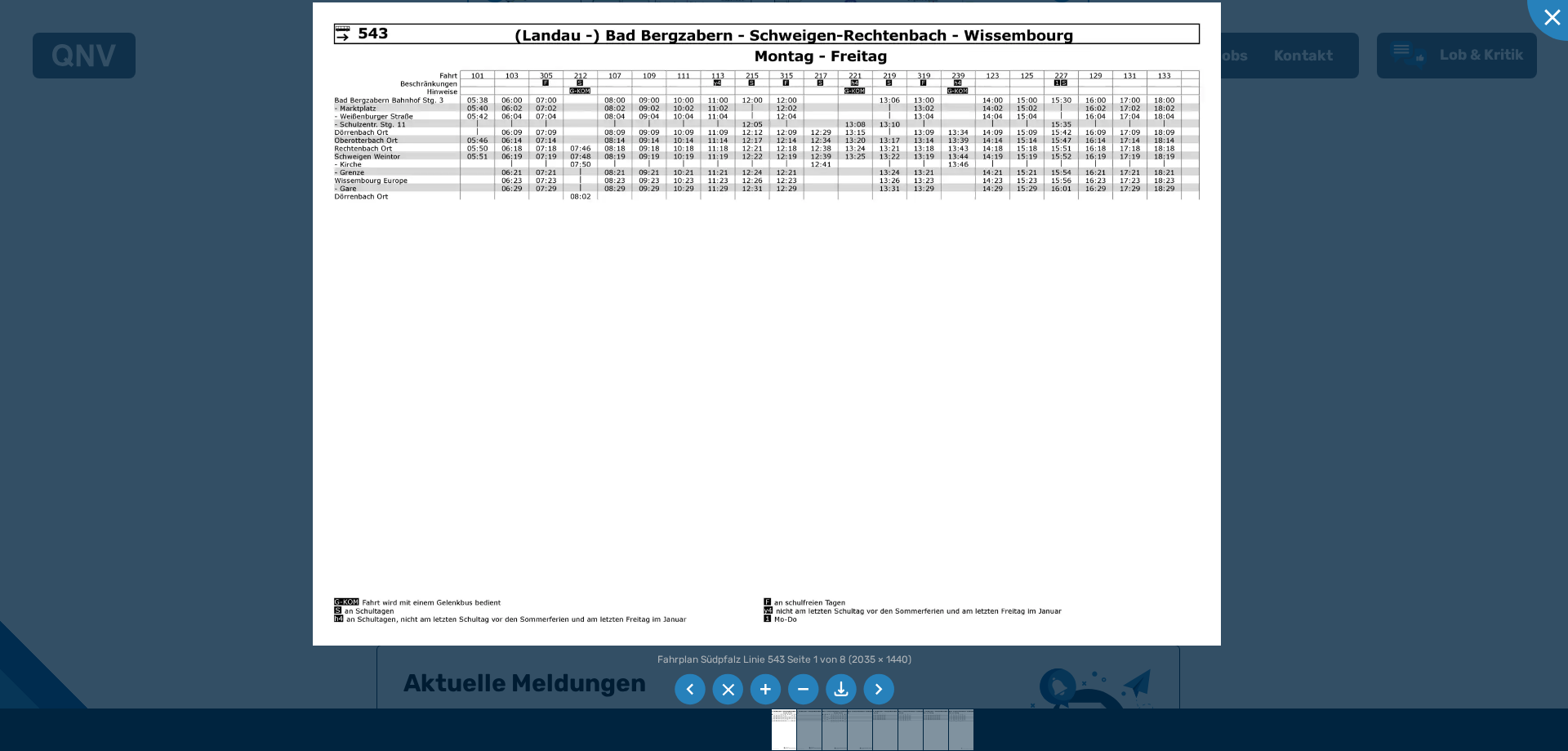
click at [1372, 478] on div at bounding box center [784, 376] width 1568 height 751
